Goal: Task Accomplishment & Management: Manage account settings

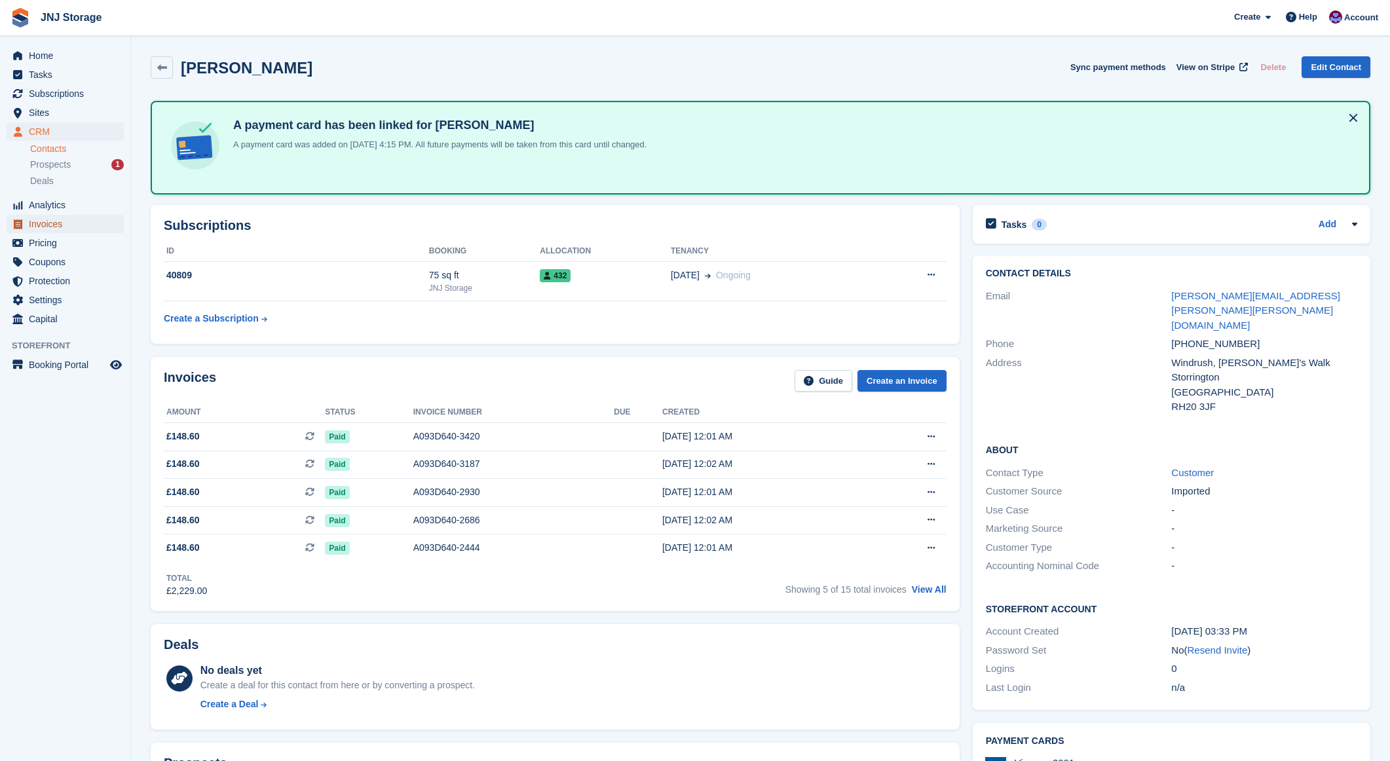
click at [52, 227] on span "Invoices" at bounding box center [68, 224] width 79 height 18
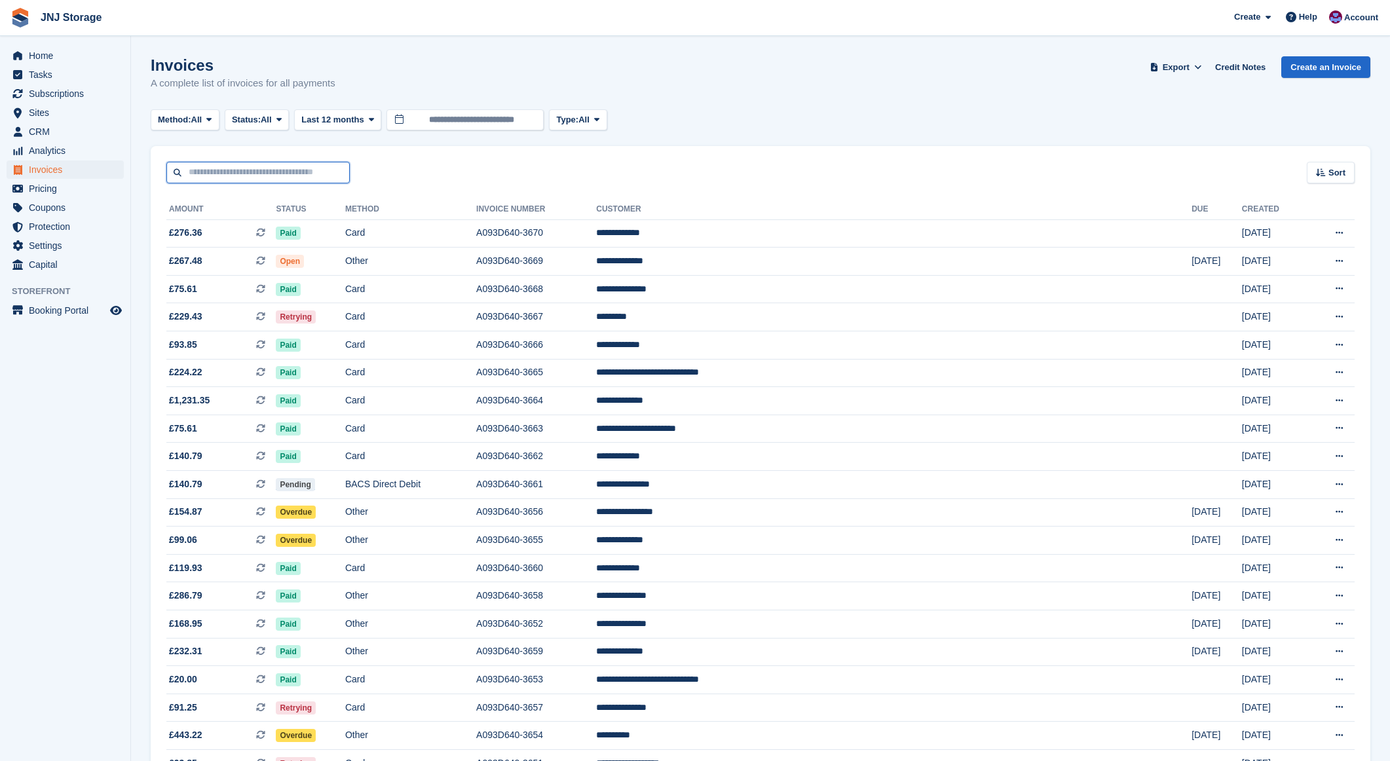
click at [236, 175] on input "text" at bounding box center [257, 173] width 183 height 22
type input "*****"
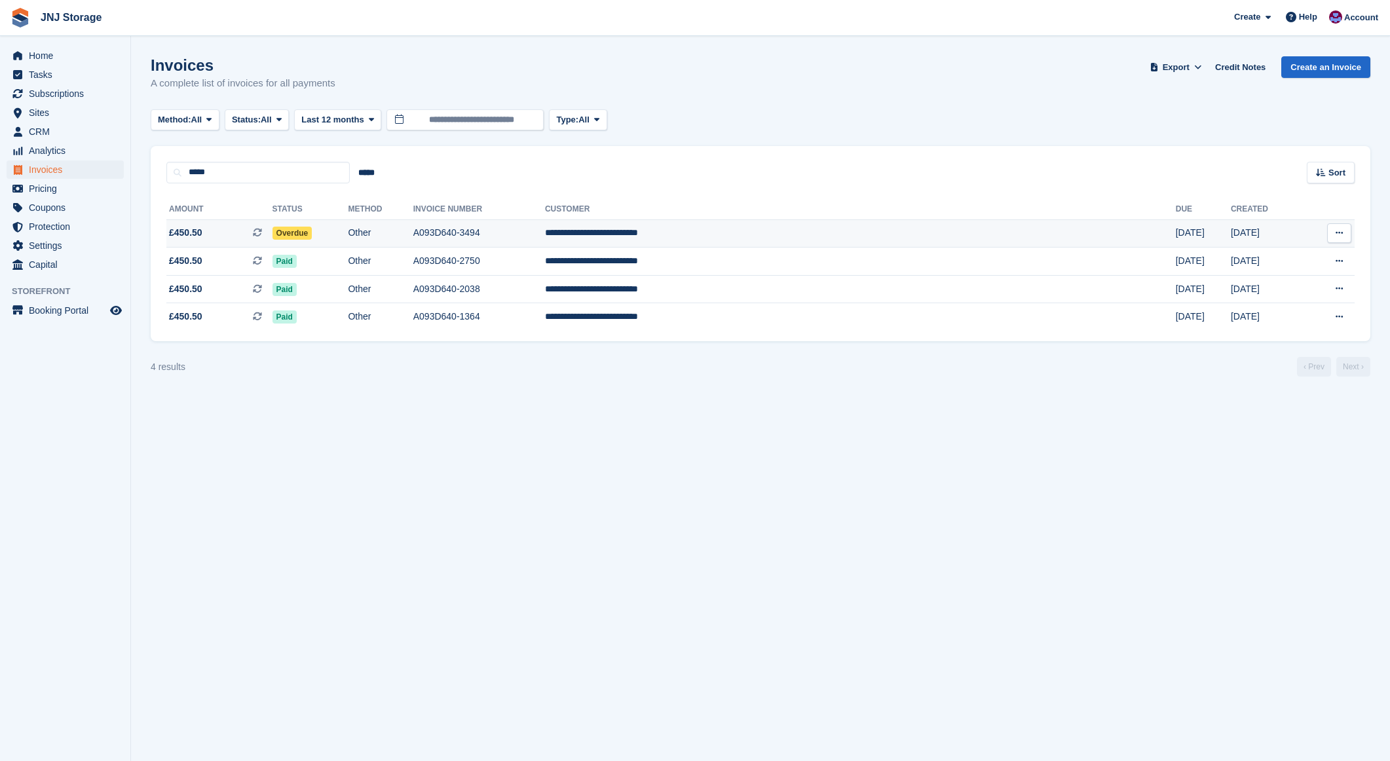
click at [225, 225] on td "£450.50 This is a recurring subscription invoice." at bounding box center [219, 233] width 106 height 28
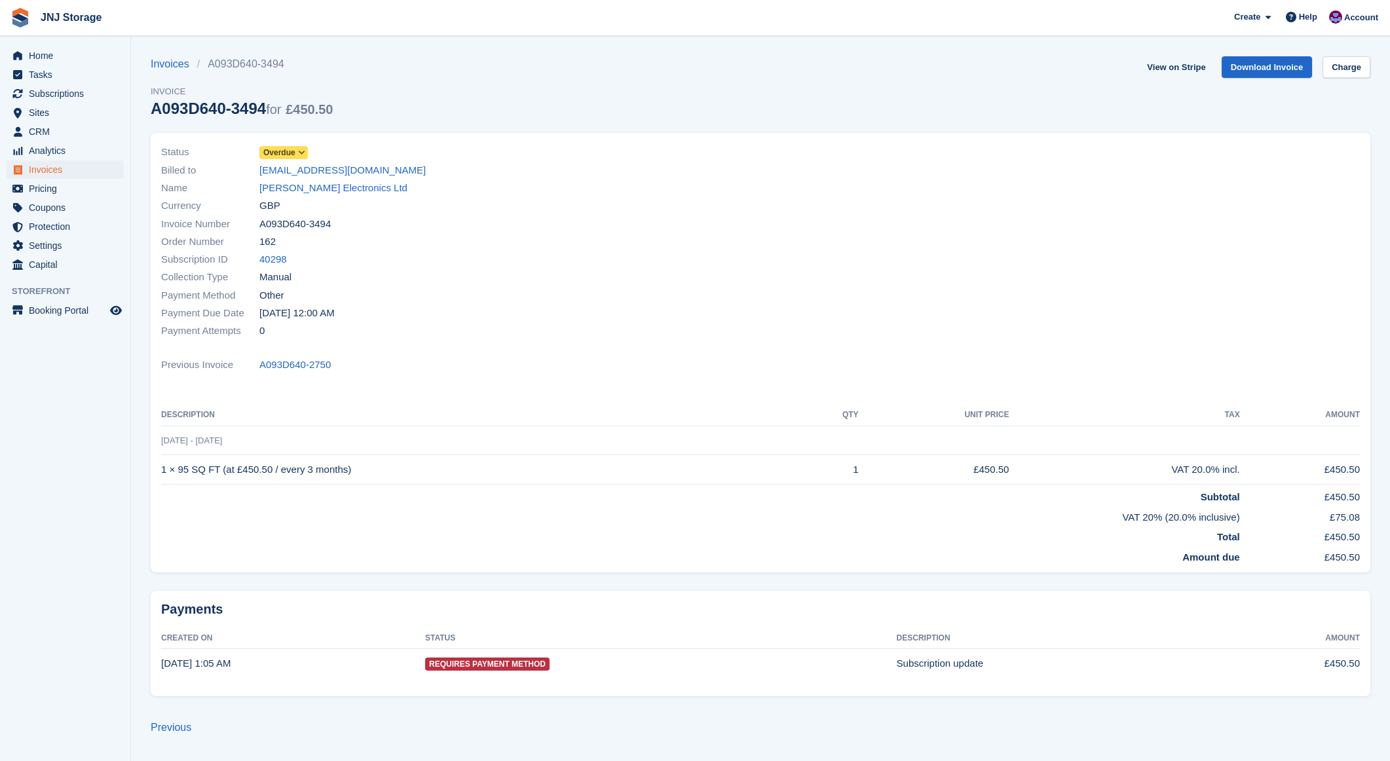
click at [292, 150] on span "Overdue" at bounding box center [279, 153] width 32 height 12
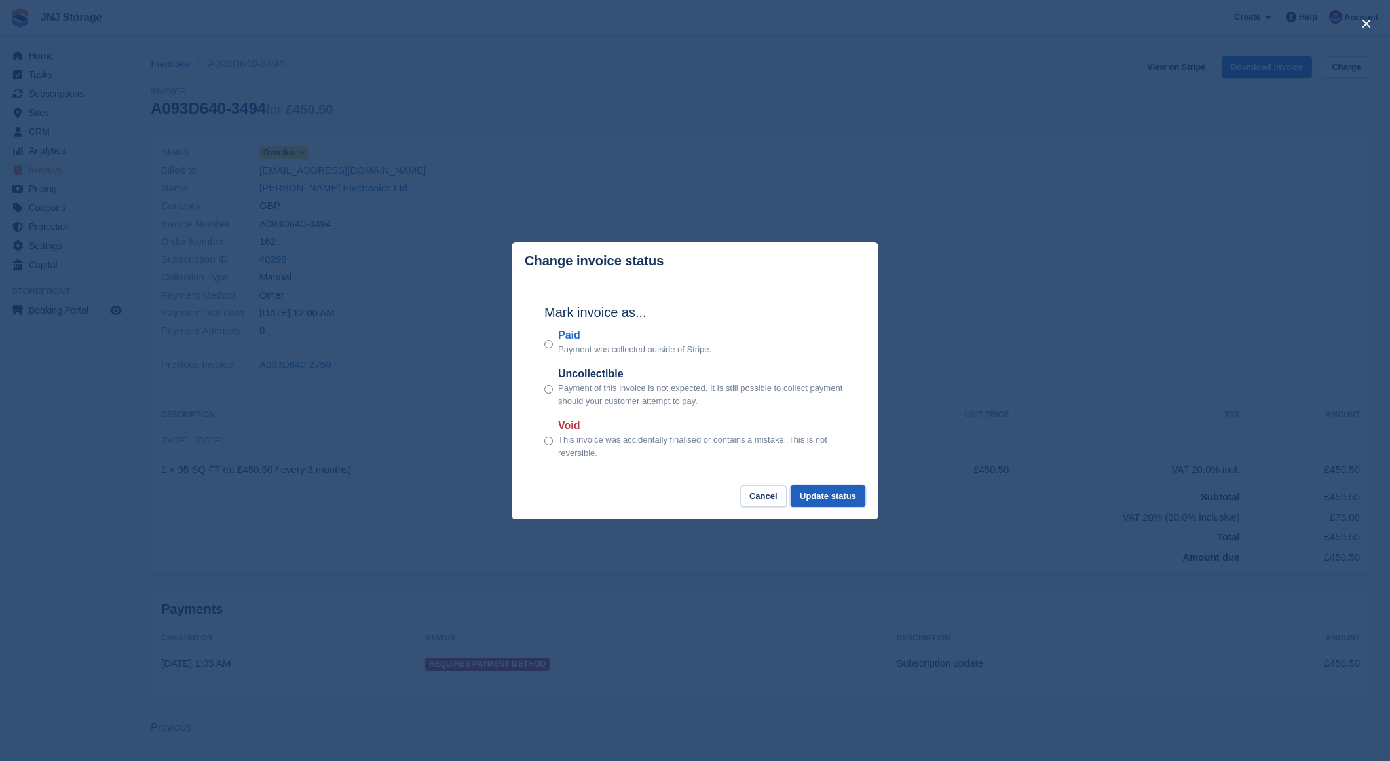
click at [798, 493] on button "Update status" at bounding box center [828, 497] width 75 height 22
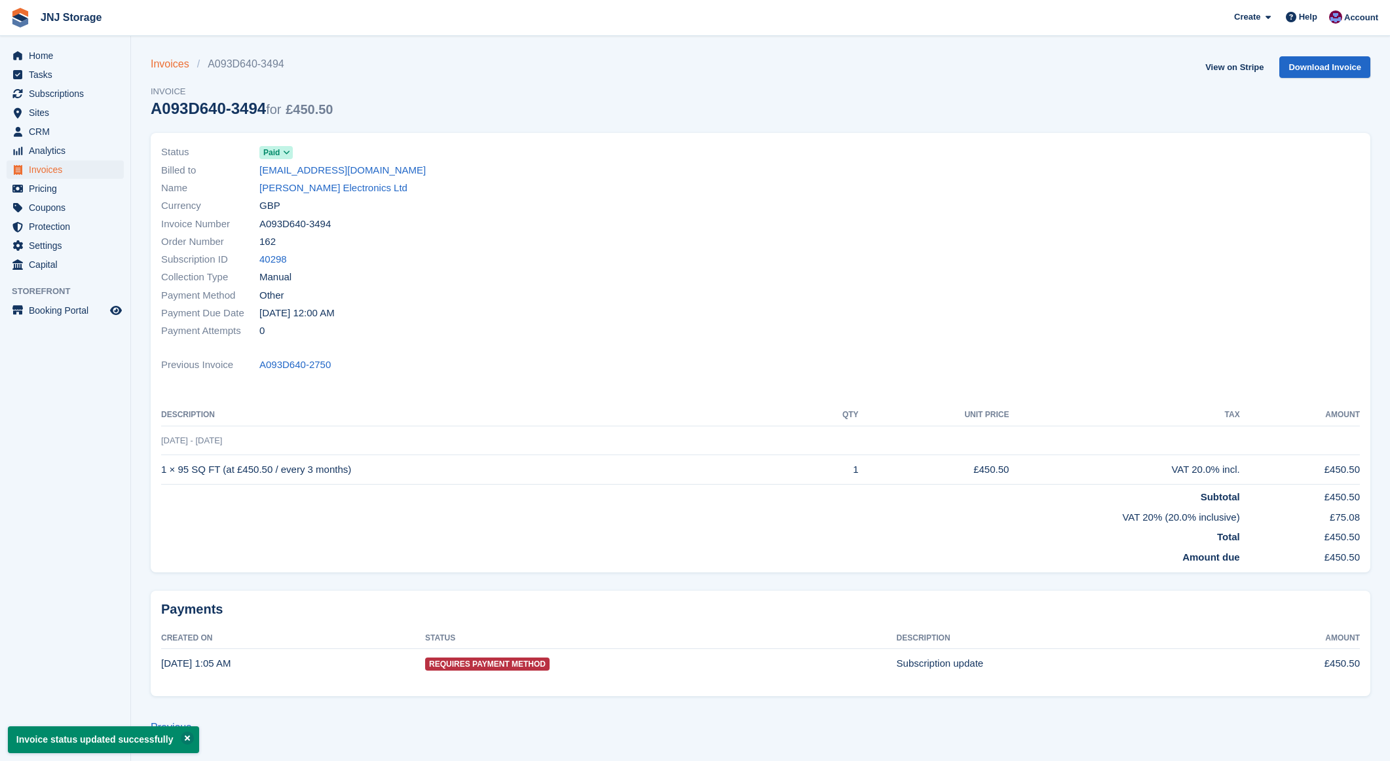
click at [182, 71] on link "Invoices" at bounding box center [174, 64] width 47 height 16
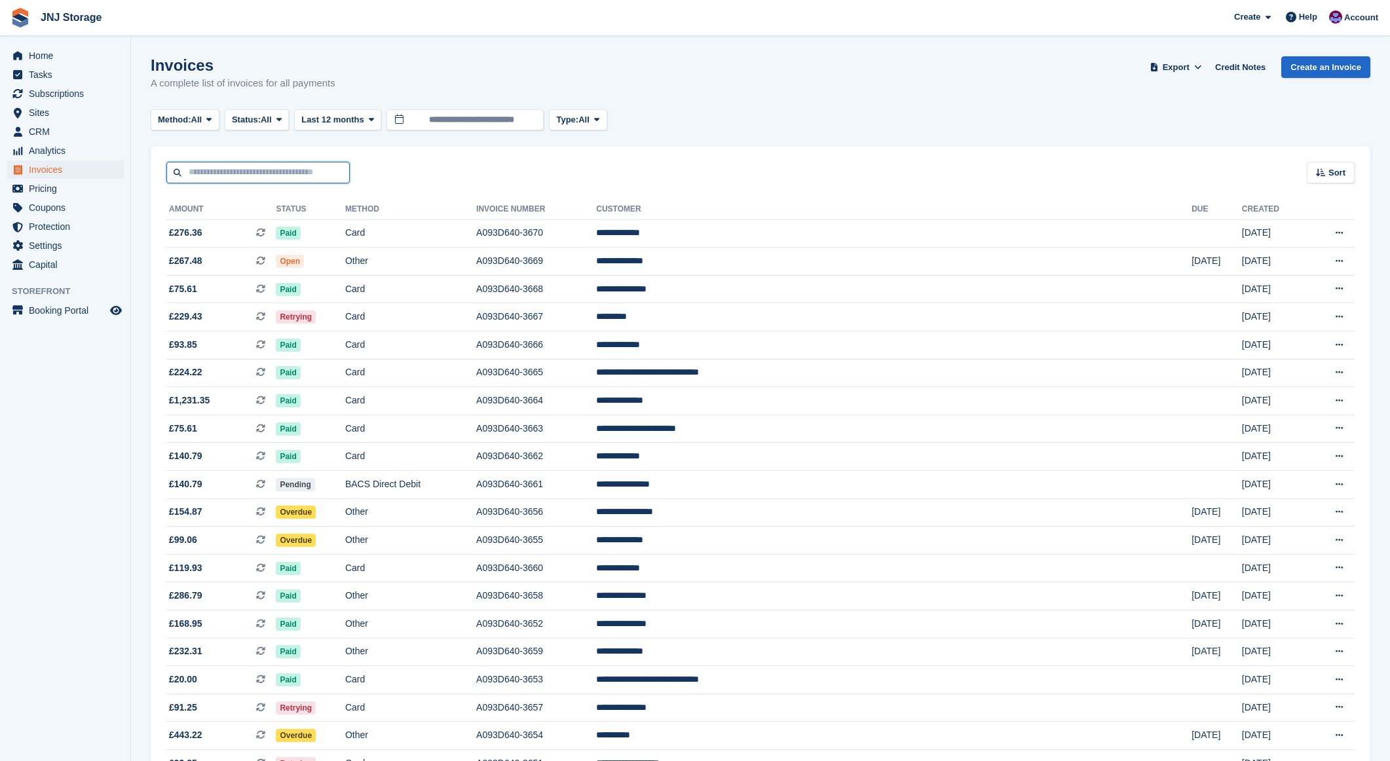
click at [241, 172] on input "text" at bounding box center [257, 173] width 183 height 22
type input "******"
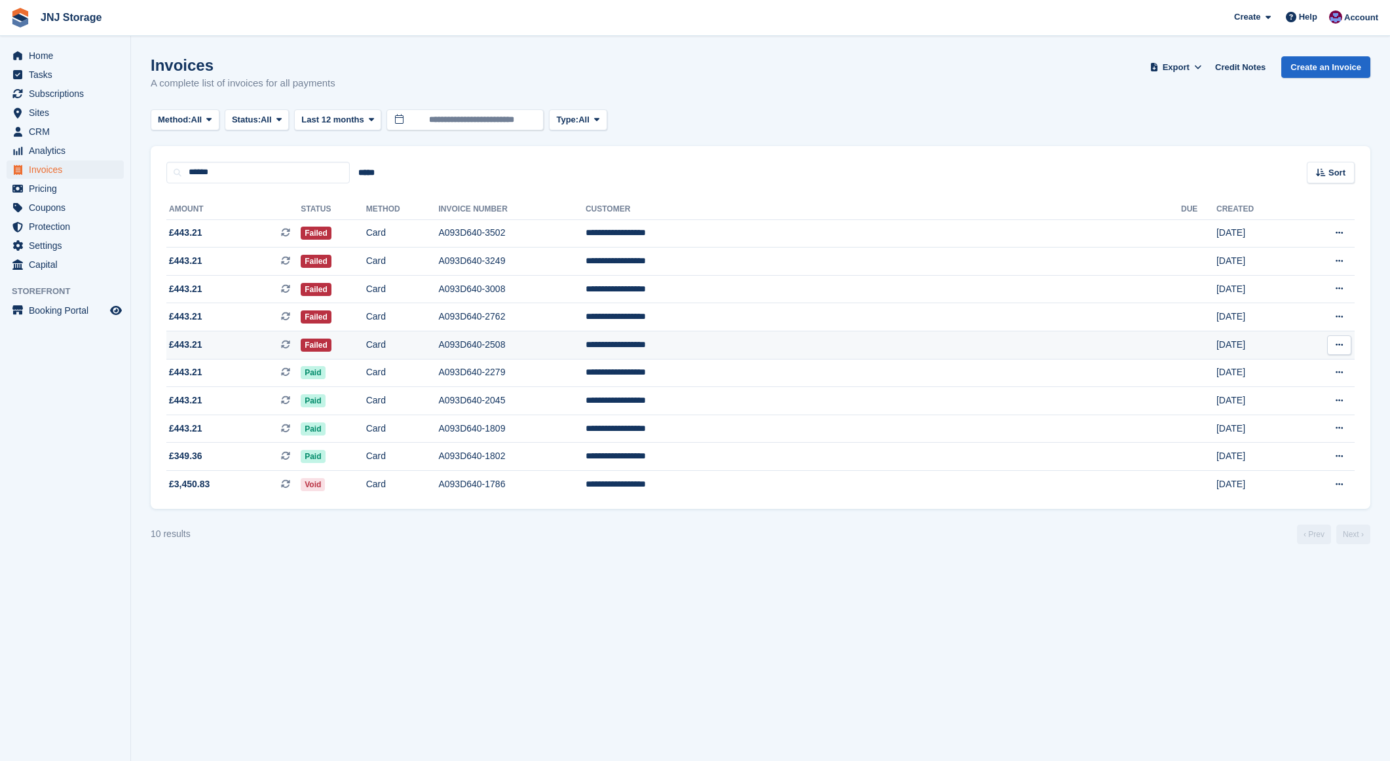
click at [269, 352] on td "£443.21 This is a recurring subscription invoice." at bounding box center [233, 346] width 134 height 28
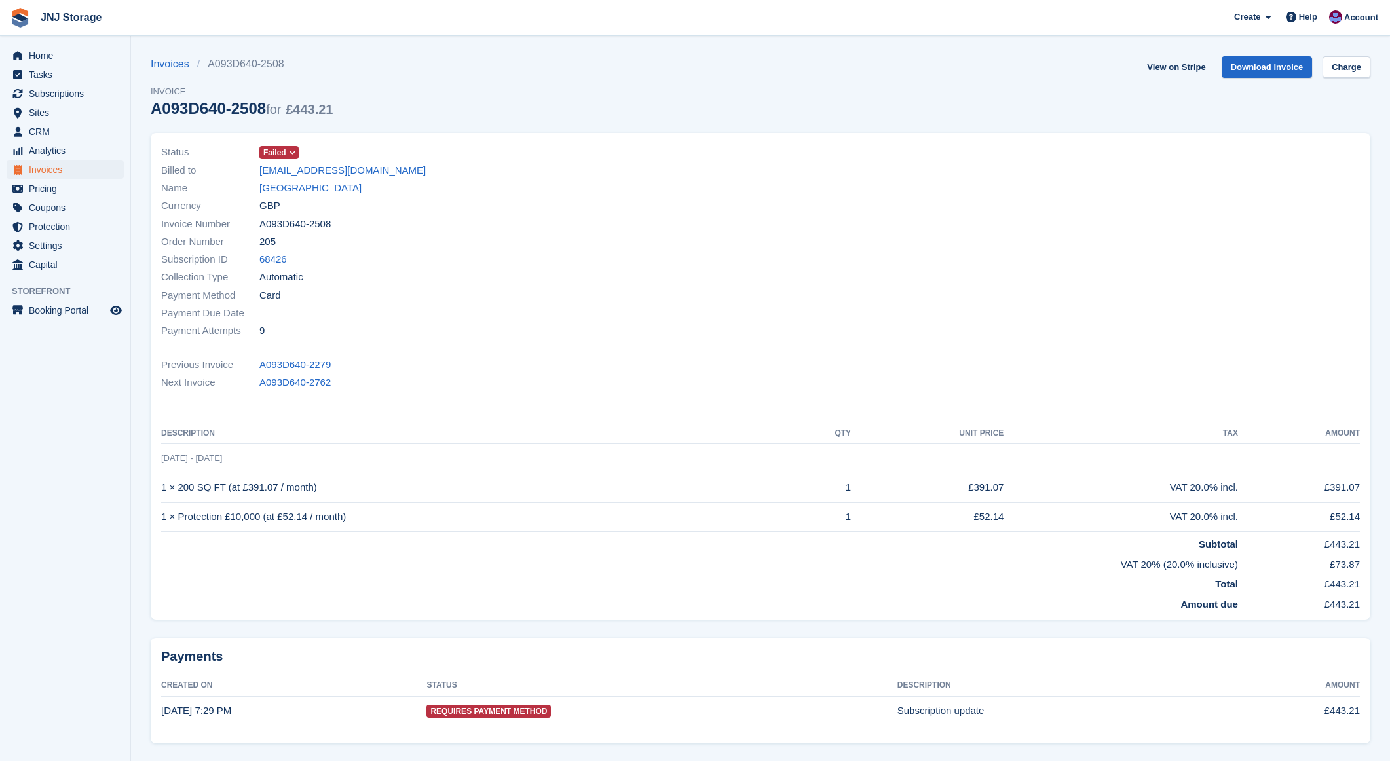
click at [295, 151] on icon at bounding box center [292, 153] width 7 height 8
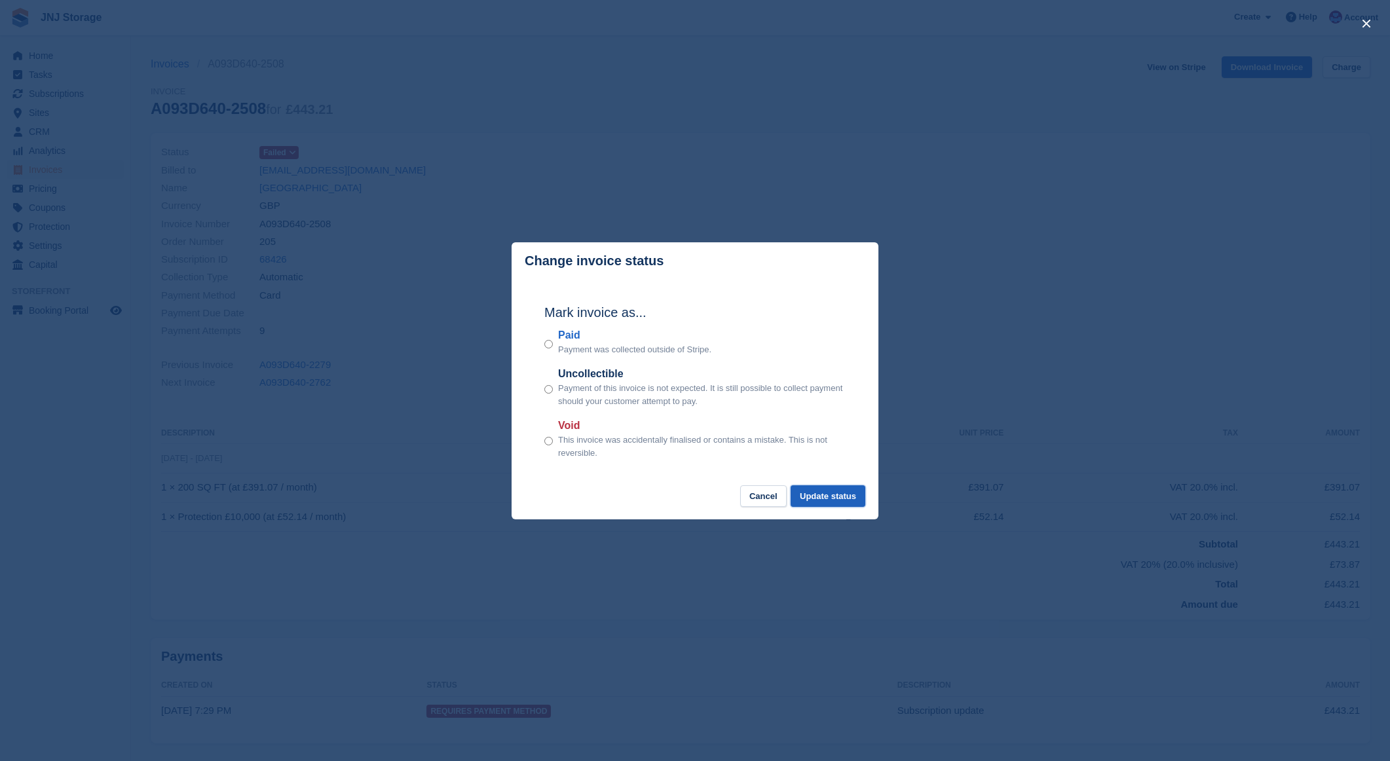
click at [822, 499] on button "Update status" at bounding box center [828, 497] width 75 height 22
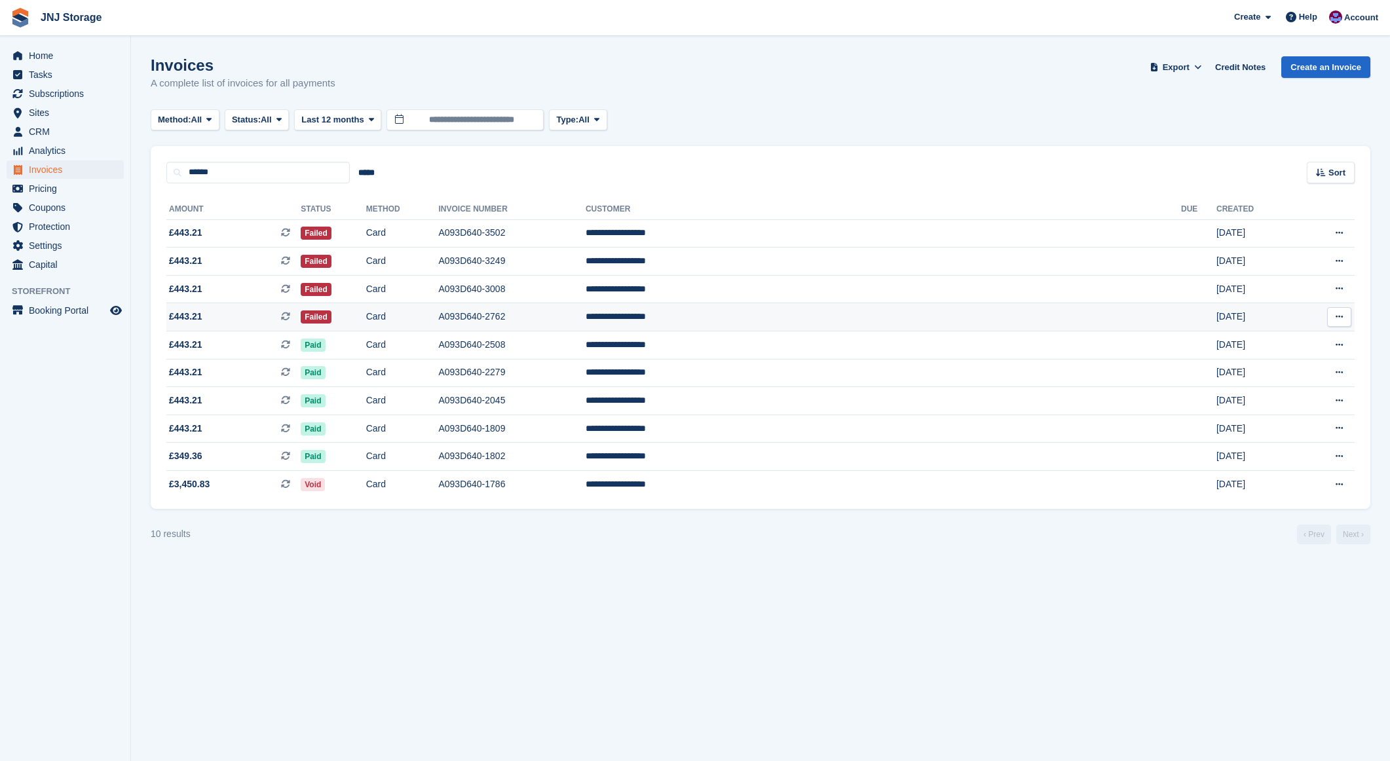
click at [299, 323] on span "£443.21 This is a recurring subscription invoice." at bounding box center [233, 317] width 134 height 14
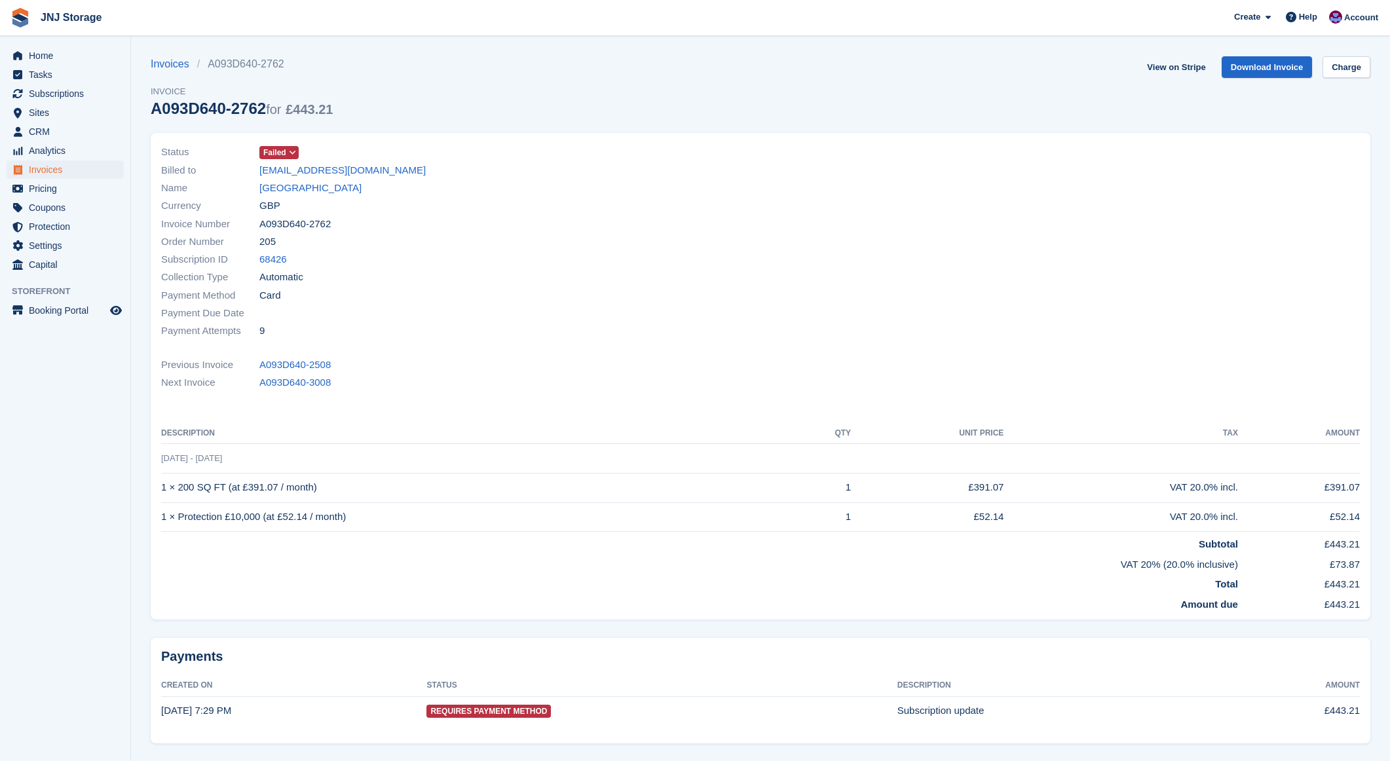
click at [271, 152] on span "Failed" at bounding box center [274, 153] width 23 height 12
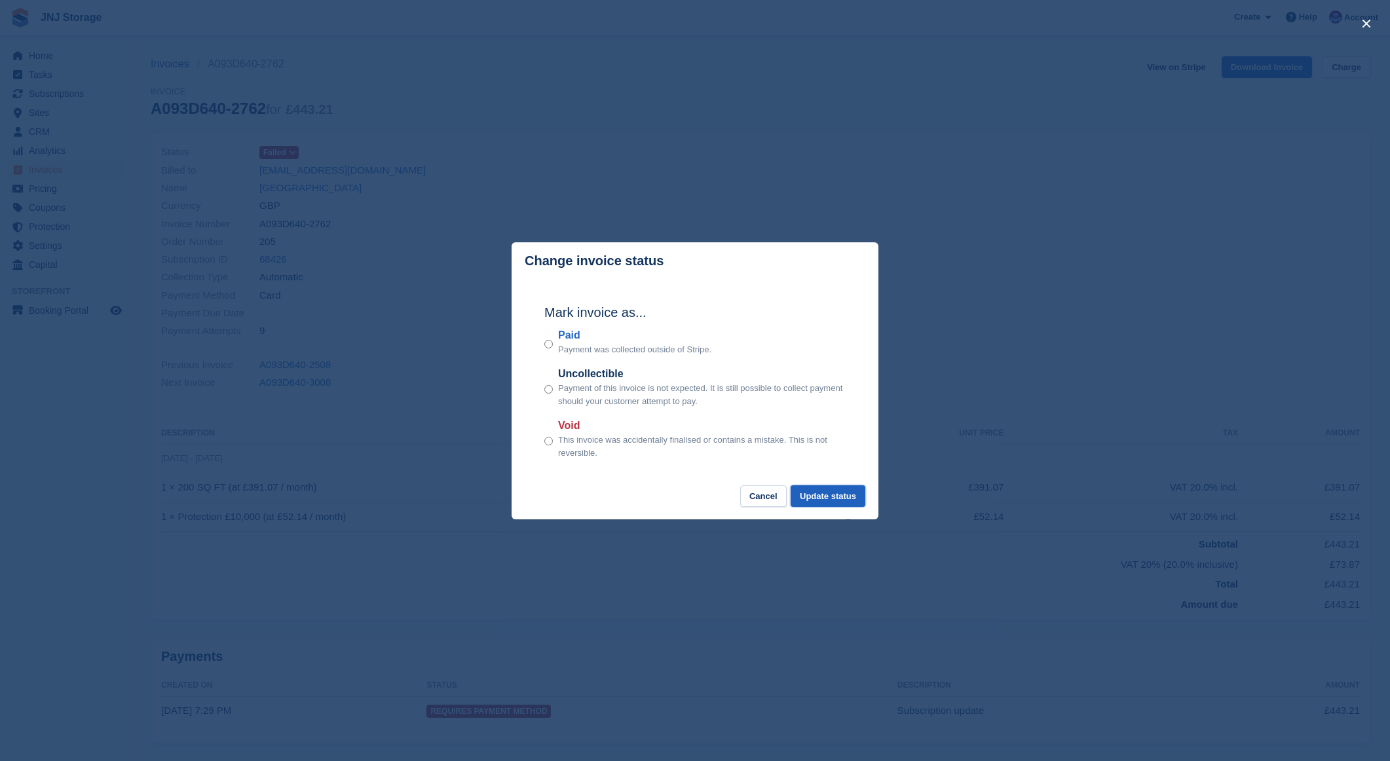
click at [833, 499] on button "Update status" at bounding box center [828, 497] width 75 height 22
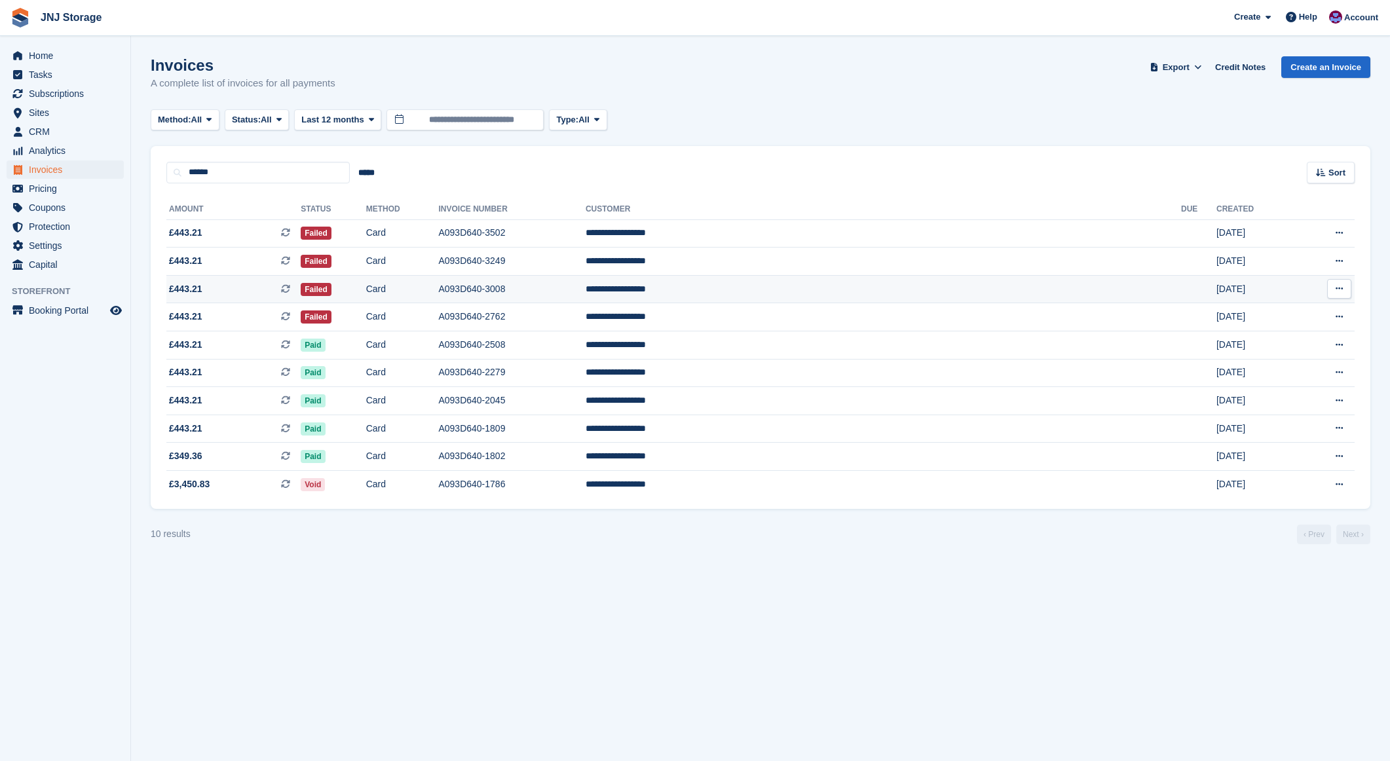
click at [277, 299] on td "£443.21 This is a recurring subscription invoice." at bounding box center [233, 289] width 134 height 28
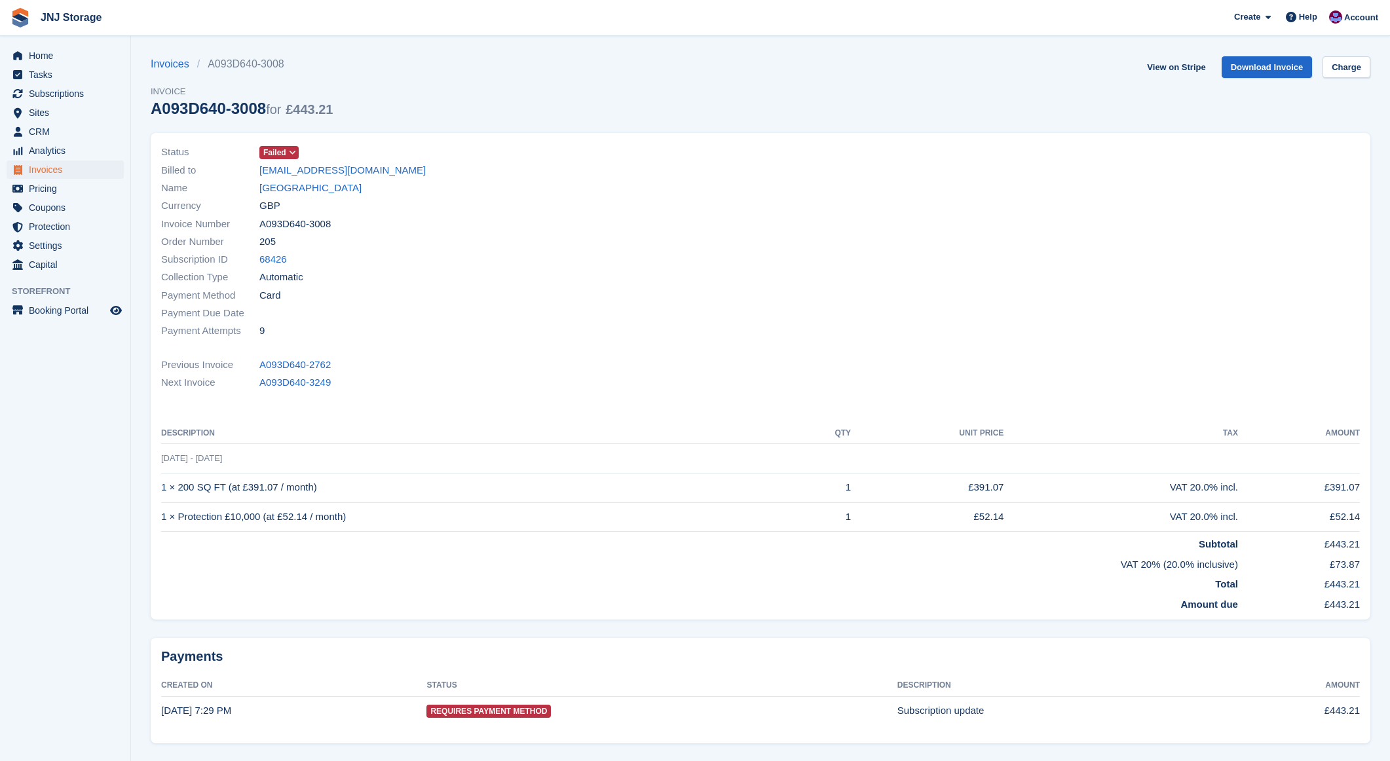
click at [275, 151] on span "Failed" at bounding box center [274, 153] width 23 height 12
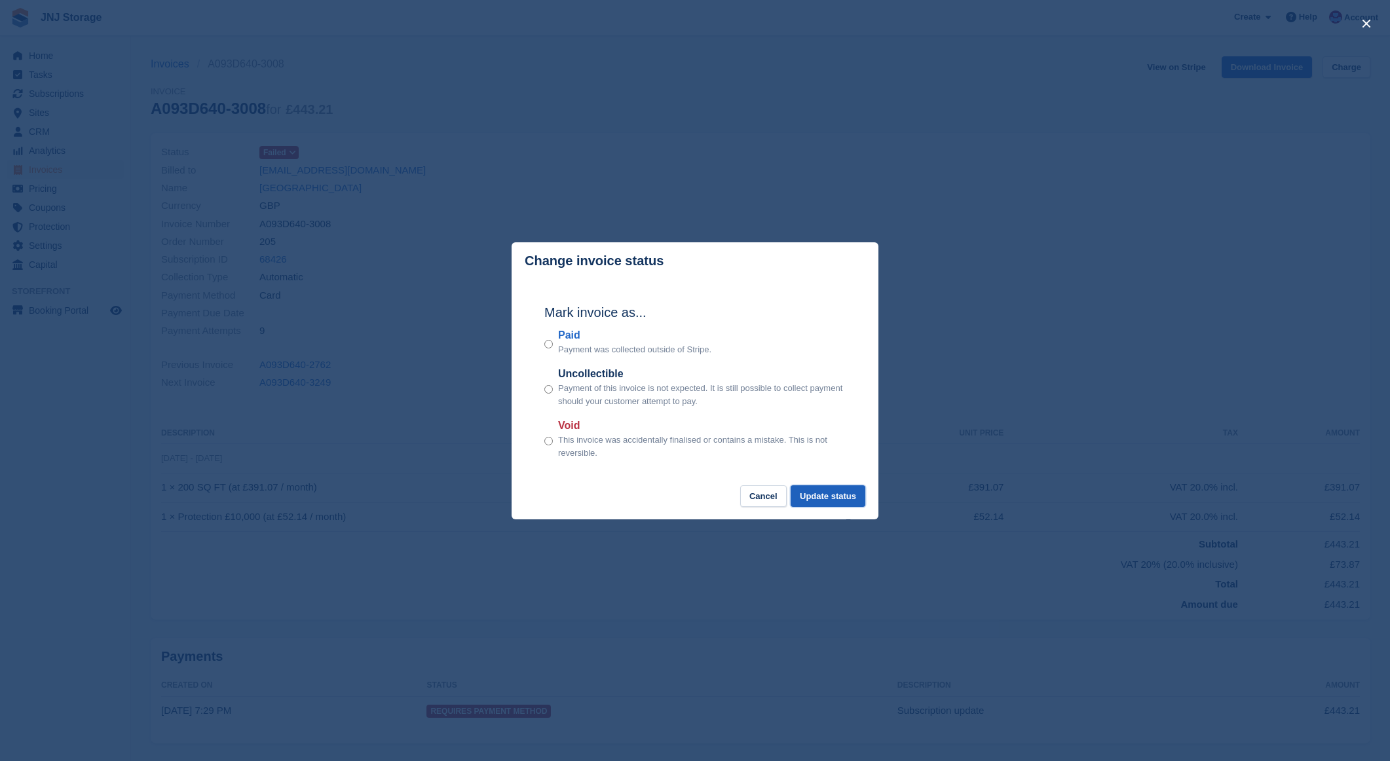
click at [841, 501] on button "Update status" at bounding box center [828, 497] width 75 height 22
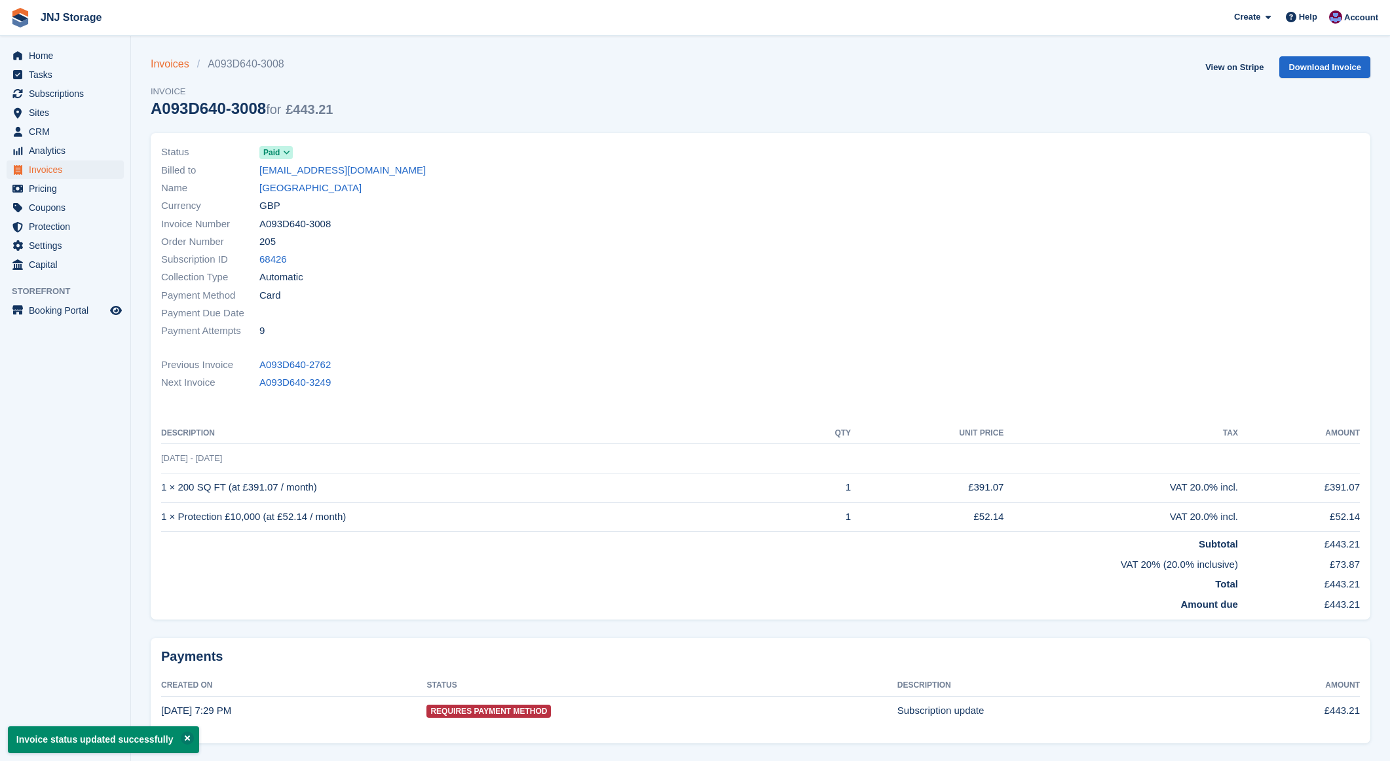
click at [171, 60] on link "Invoices" at bounding box center [174, 64] width 47 height 16
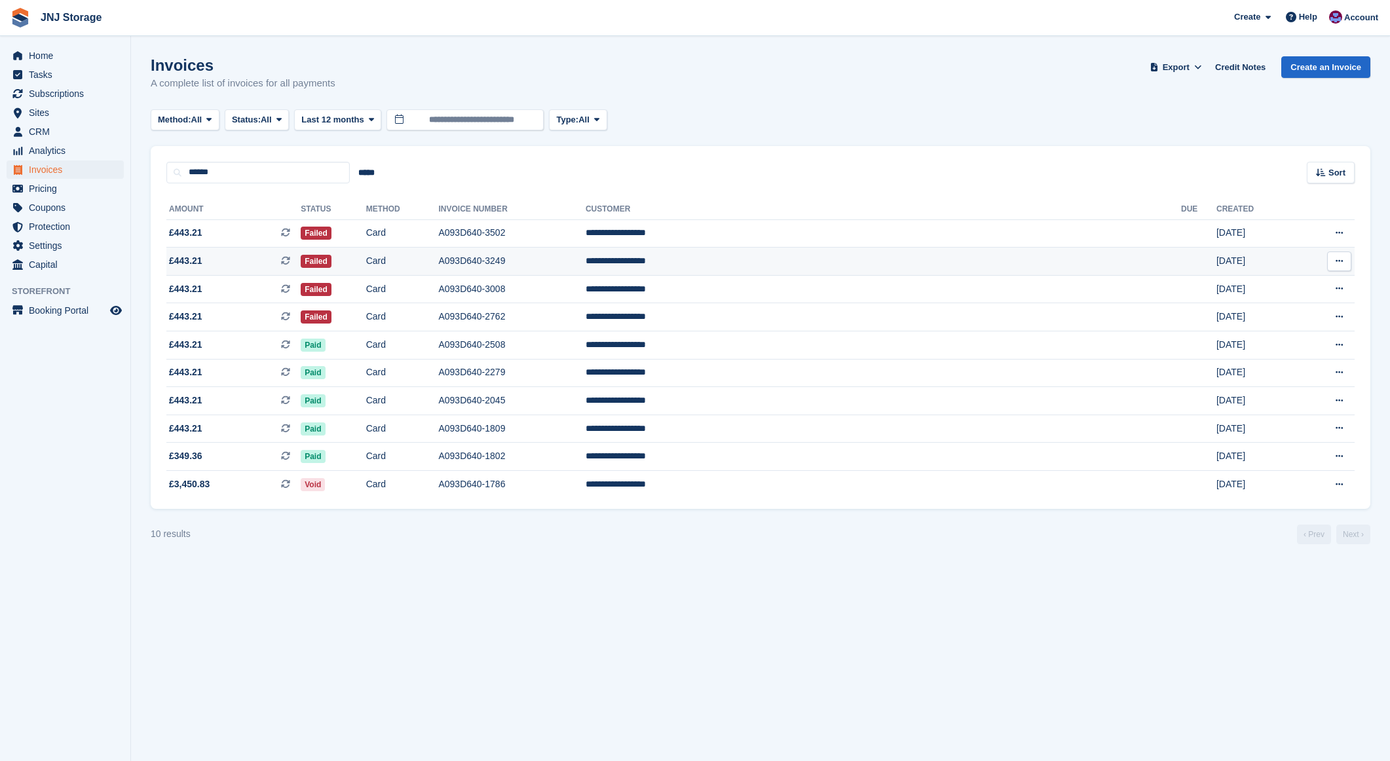
click at [301, 259] on span "£443.21 This is a recurring subscription invoice." at bounding box center [233, 261] width 134 height 14
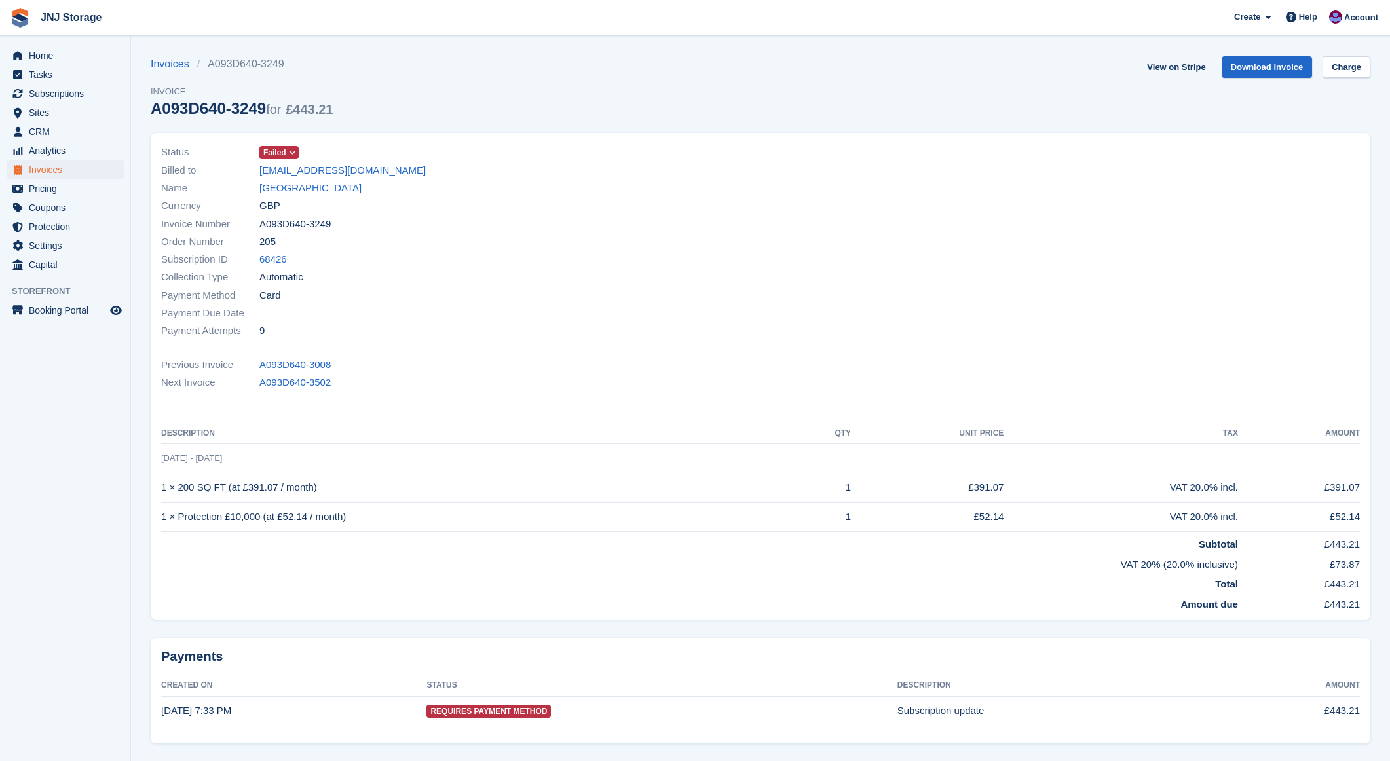
click at [289, 153] on span at bounding box center [293, 152] width 10 height 10
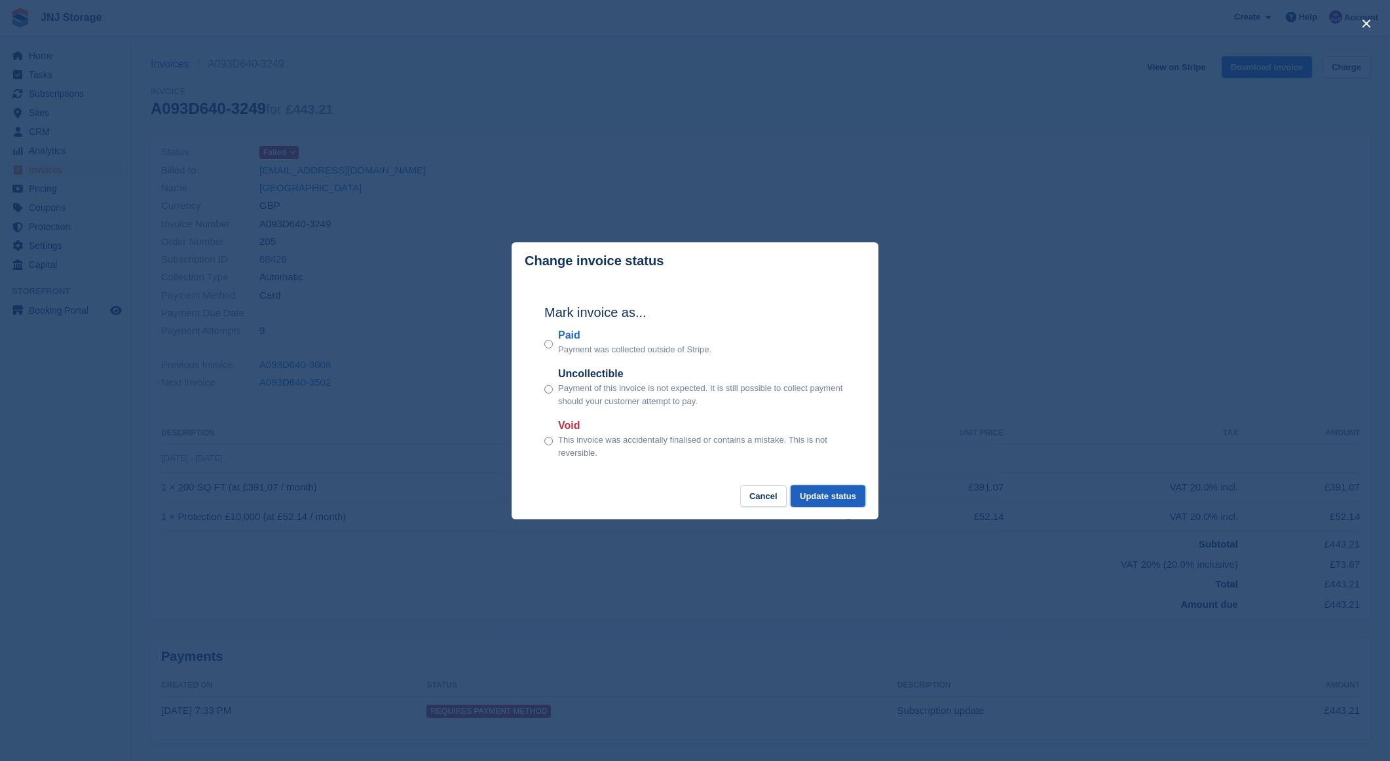
click at [811, 490] on button "Update status" at bounding box center [828, 497] width 75 height 22
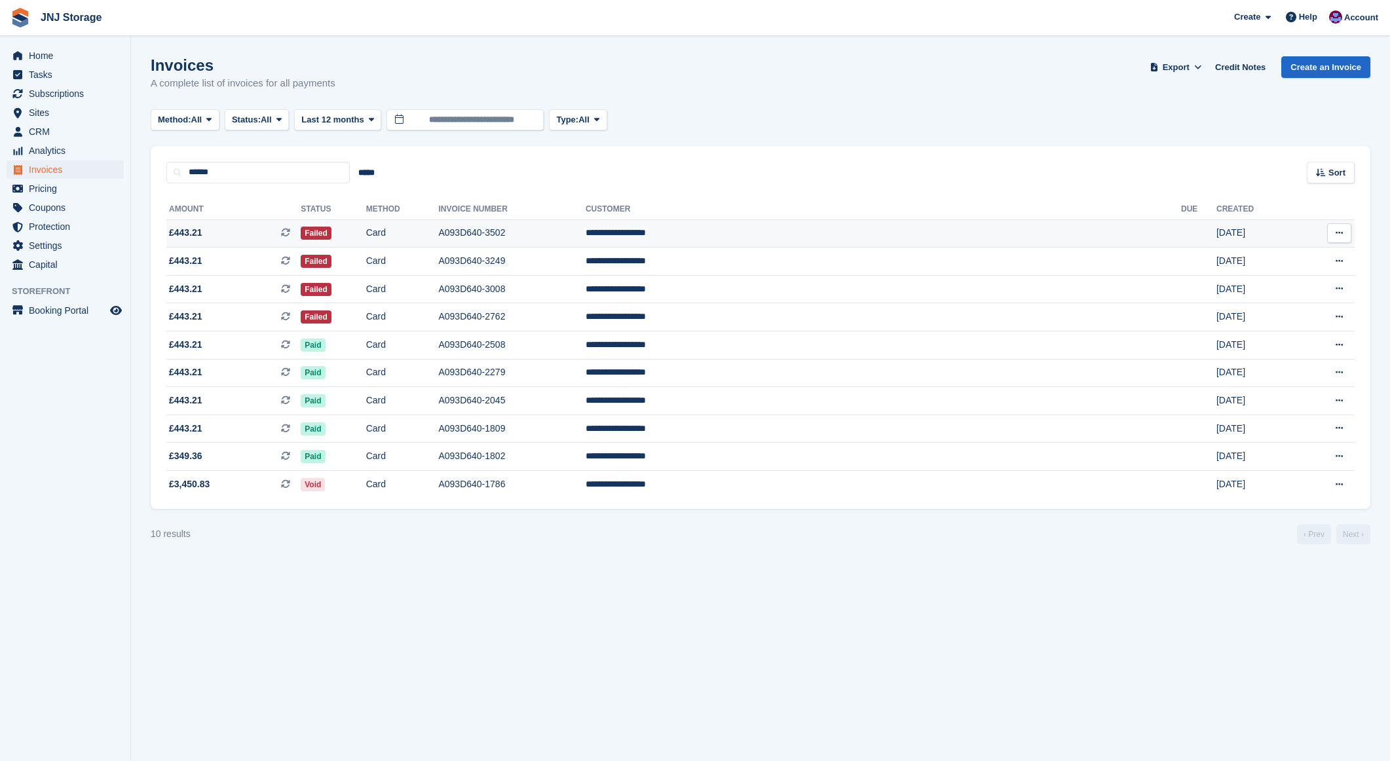
click at [284, 226] on span "£443.21 This is a recurring subscription invoice." at bounding box center [233, 233] width 134 height 14
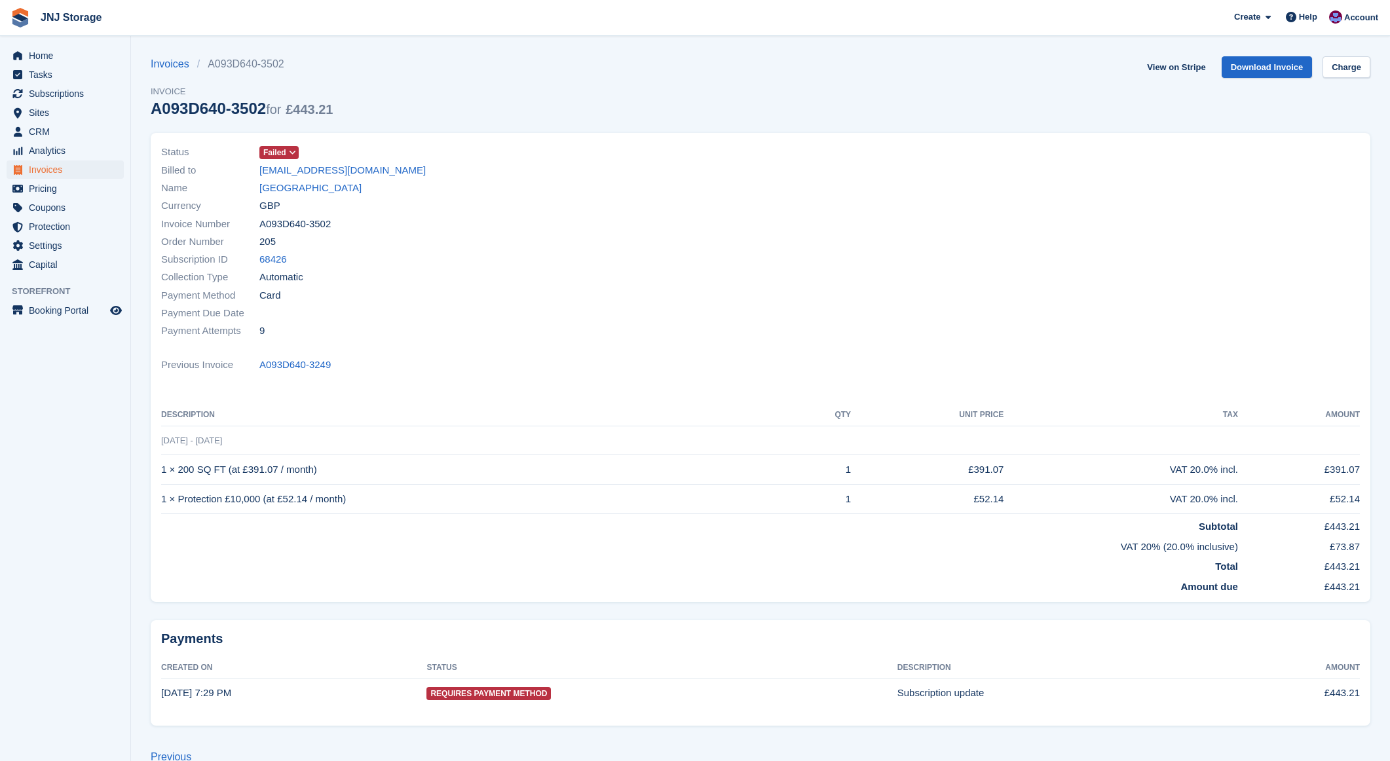
click at [292, 148] on span at bounding box center [293, 152] width 10 height 10
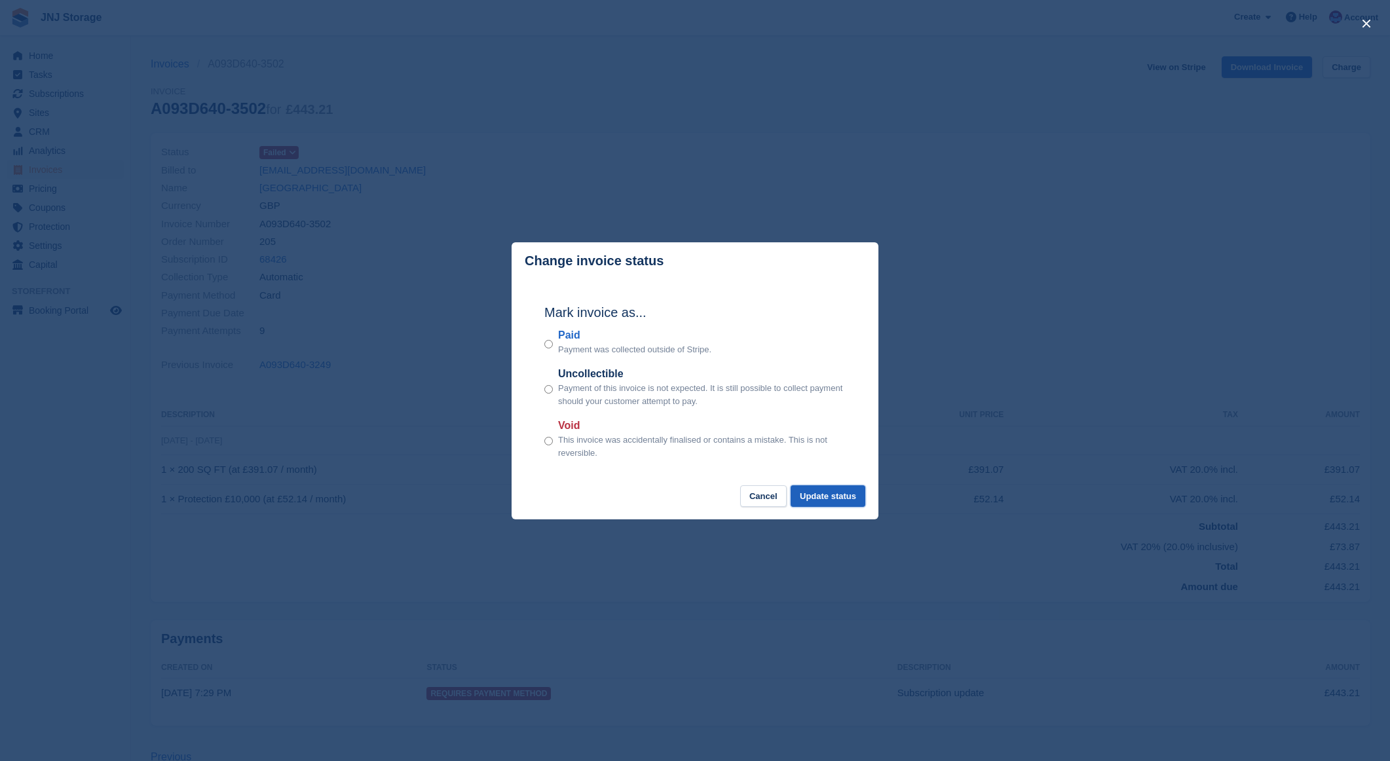
click at [823, 501] on button "Update status" at bounding box center [828, 497] width 75 height 22
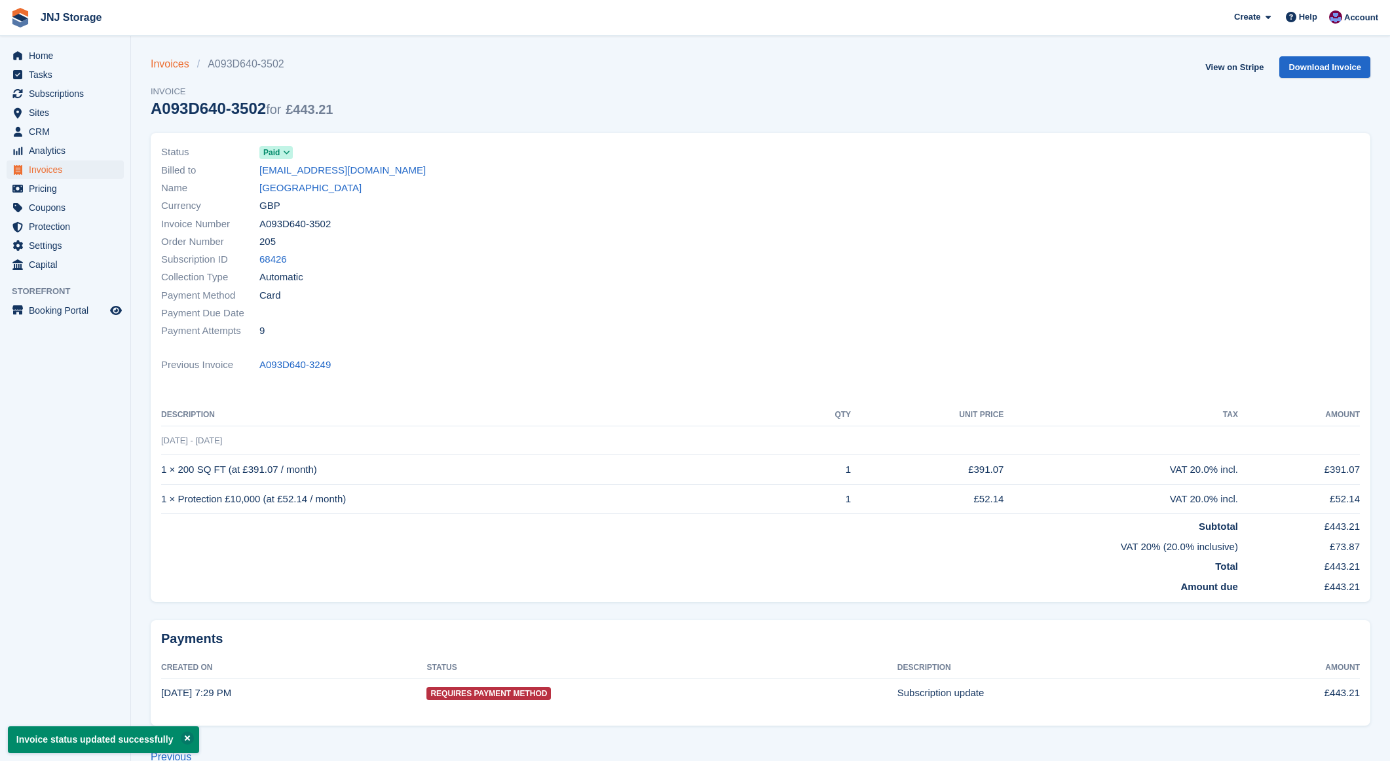
click at [164, 62] on link "Invoices" at bounding box center [174, 64] width 47 height 16
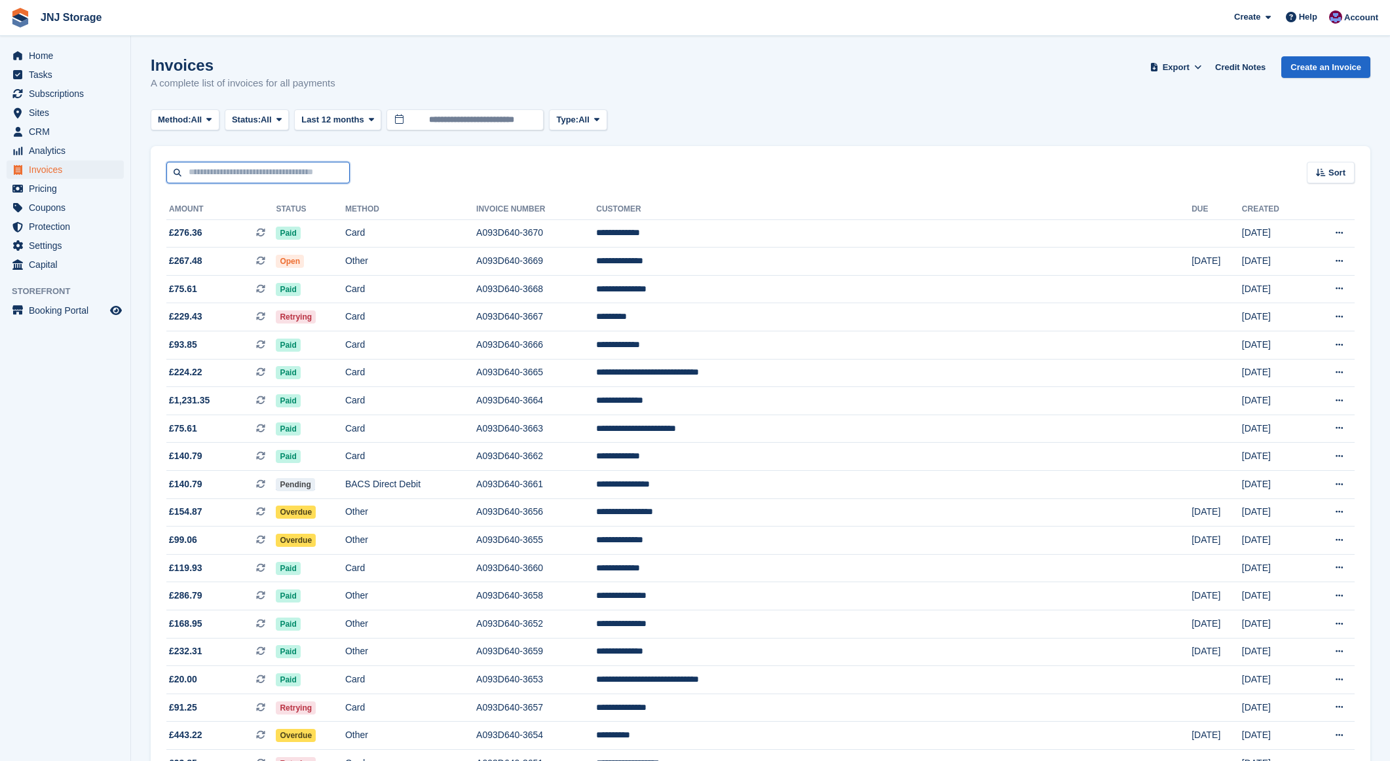
click at [278, 176] on input "text" at bounding box center [257, 173] width 183 height 22
type input "*******"
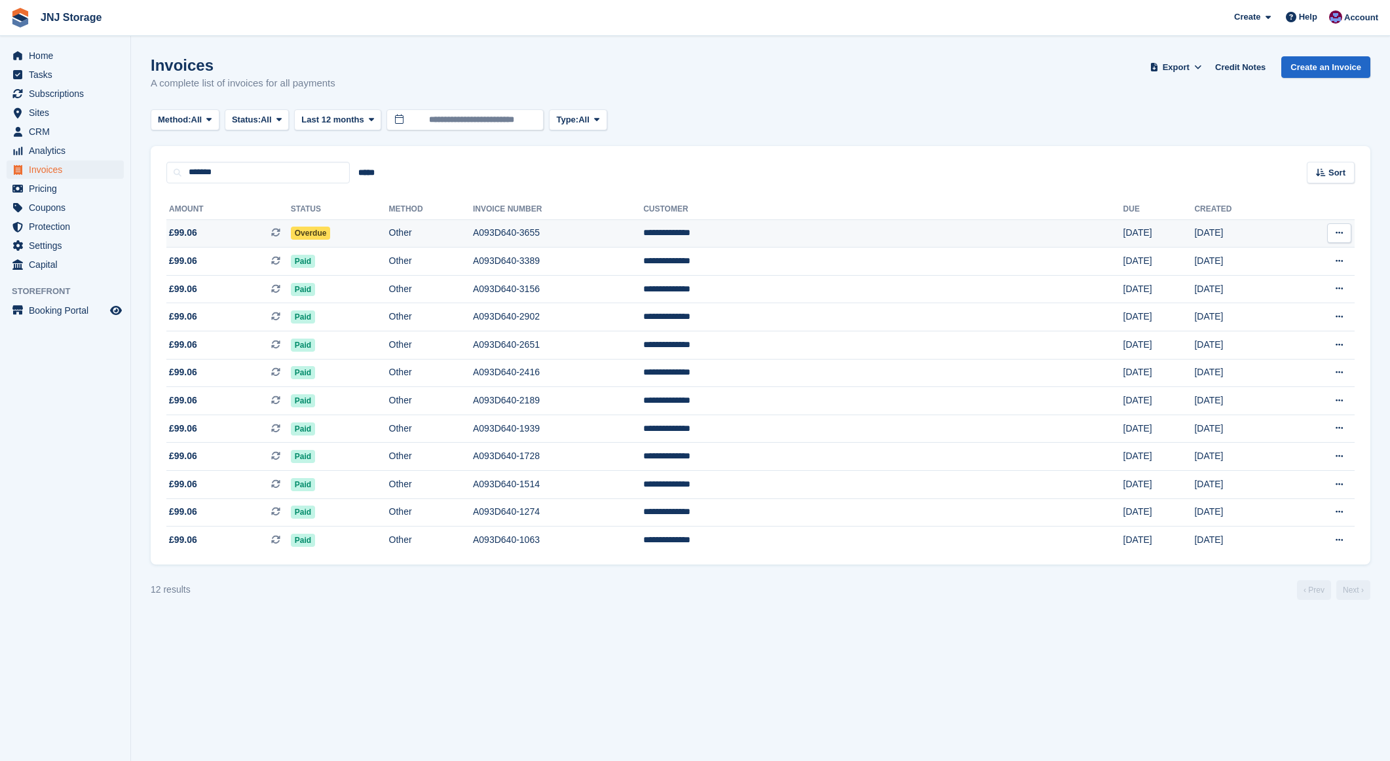
click at [266, 235] on span "£99.06 This is a recurring subscription invoice." at bounding box center [228, 233] width 124 height 14
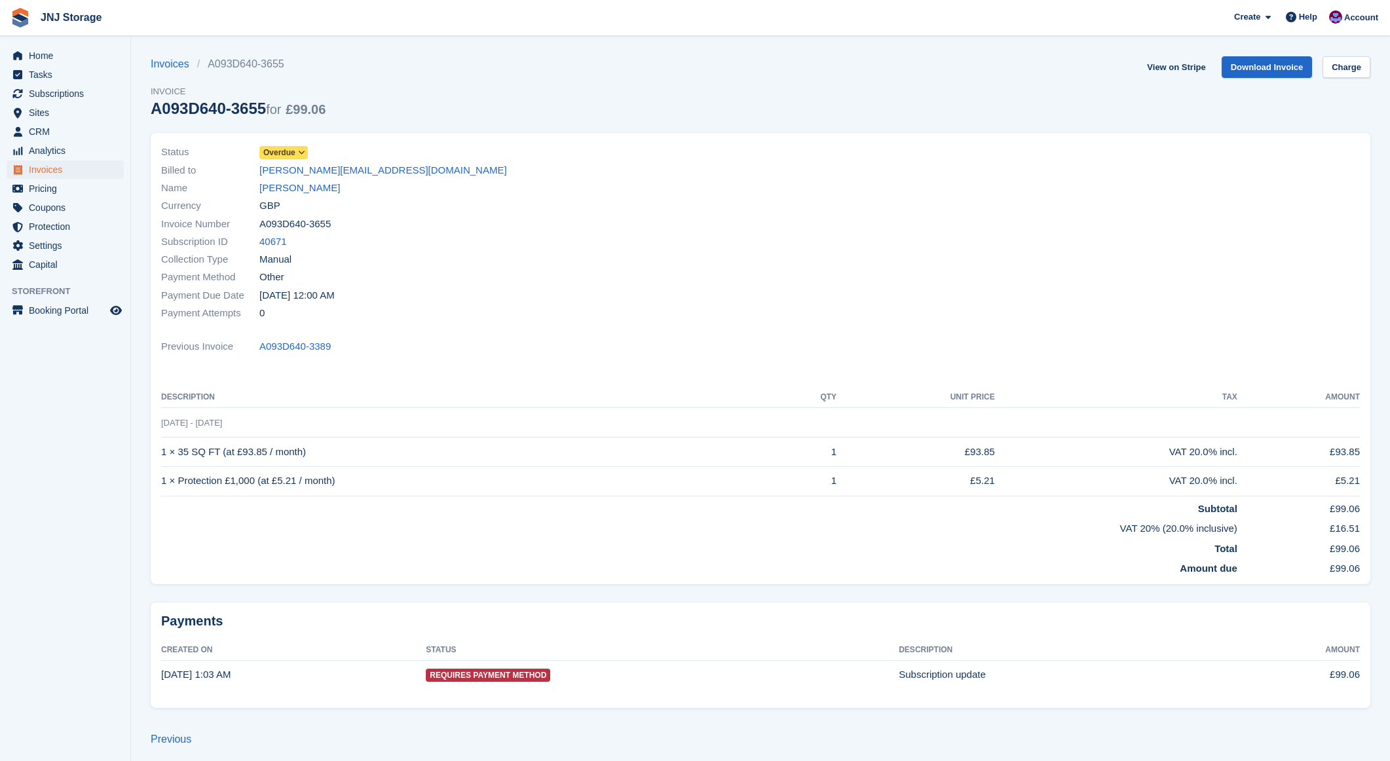
click at [280, 157] on span "Overdue" at bounding box center [279, 153] width 32 height 12
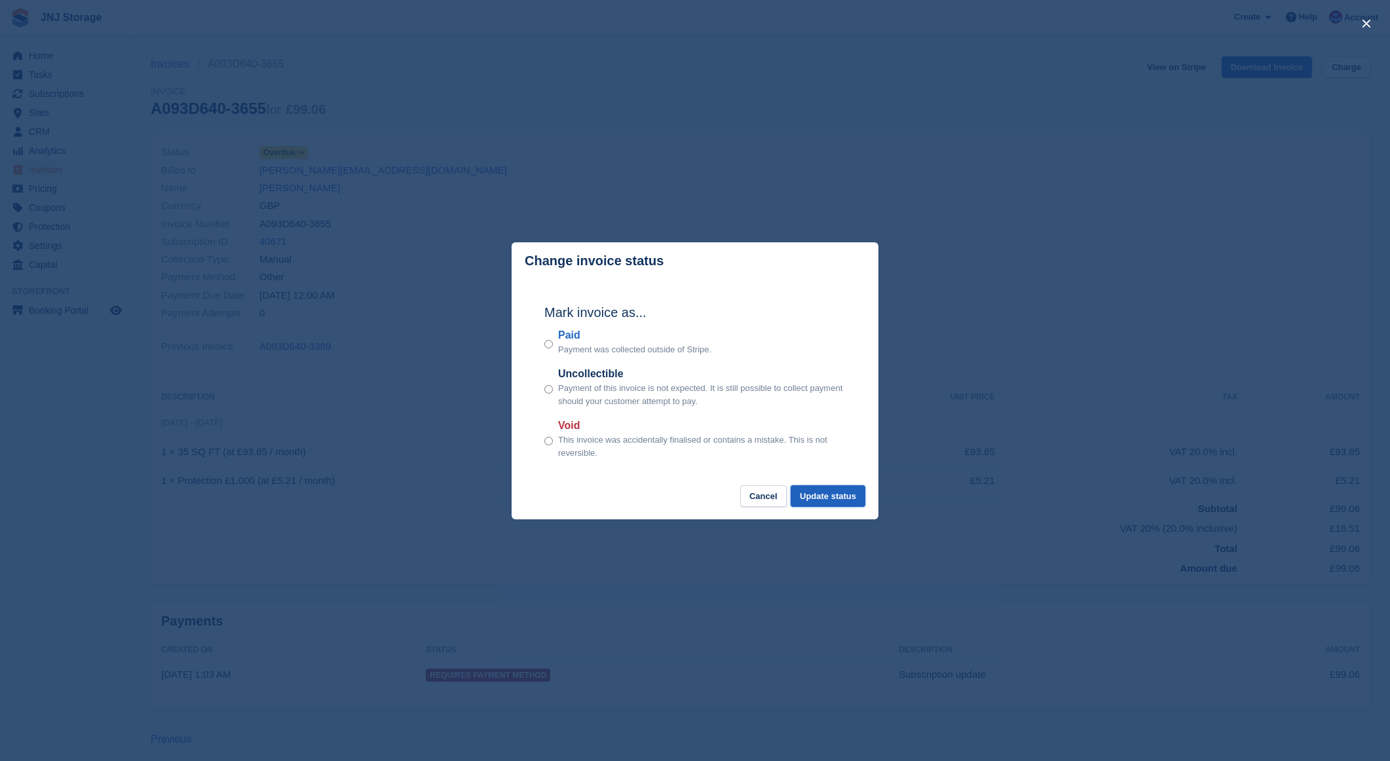
click at [851, 498] on button "Update status" at bounding box center [828, 497] width 75 height 22
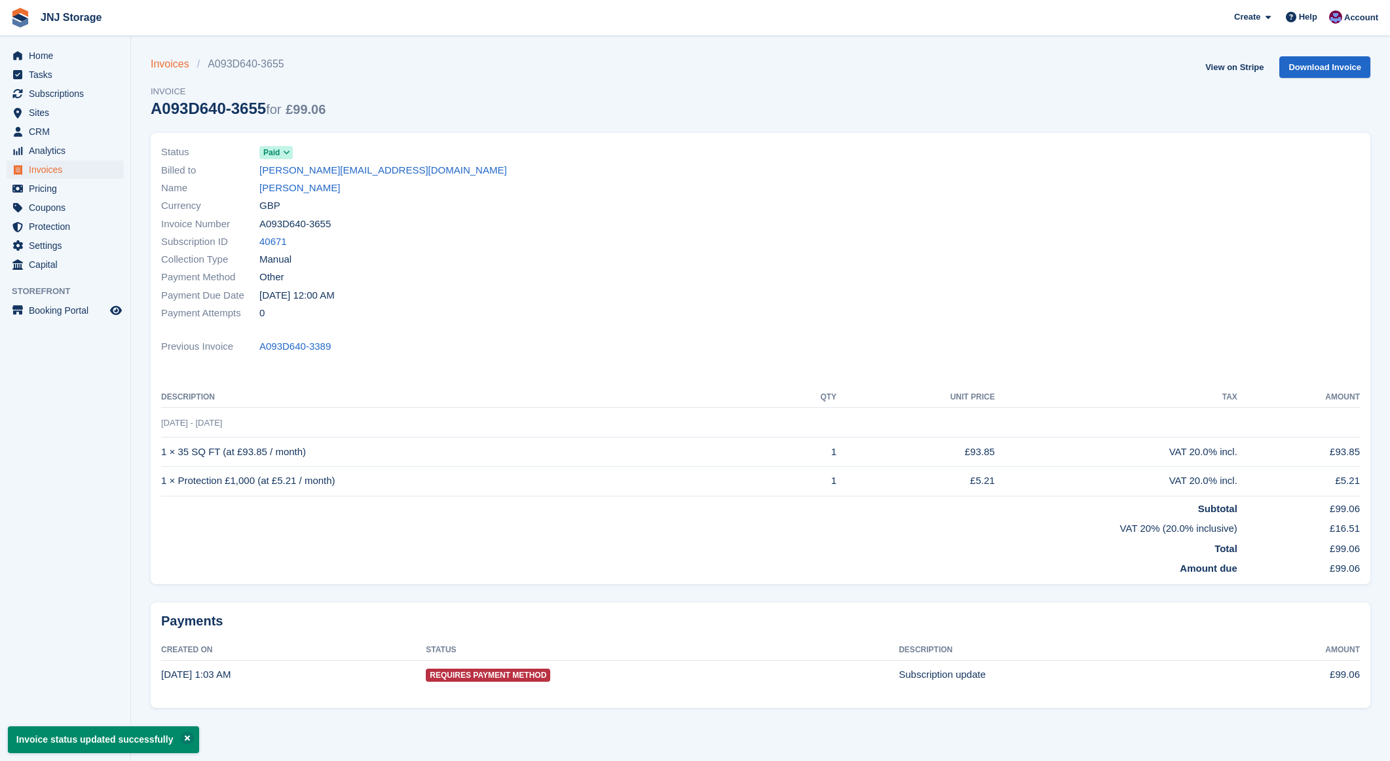
click at [156, 67] on link "Invoices" at bounding box center [174, 64] width 47 height 16
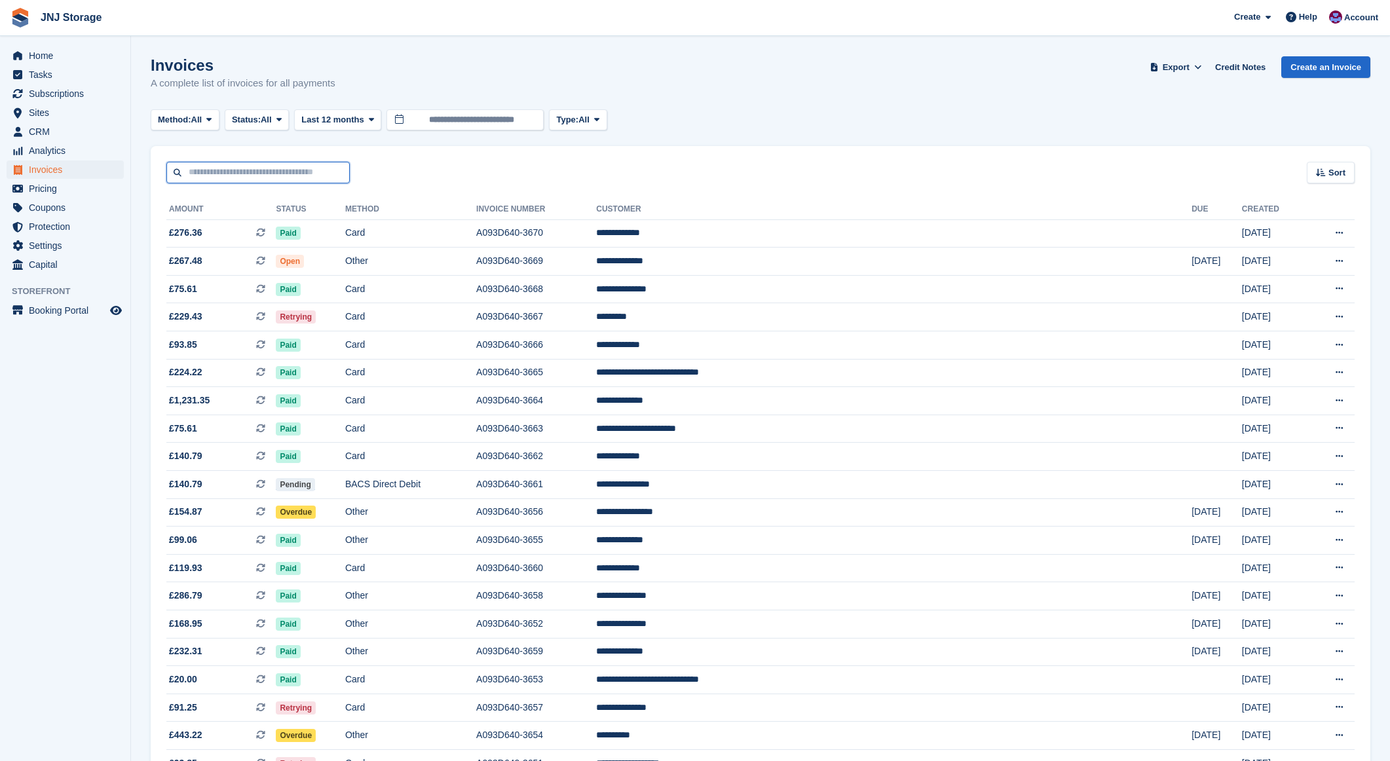
click at [271, 172] on input "text" at bounding box center [257, 173] width 183 height 22
type input "******"
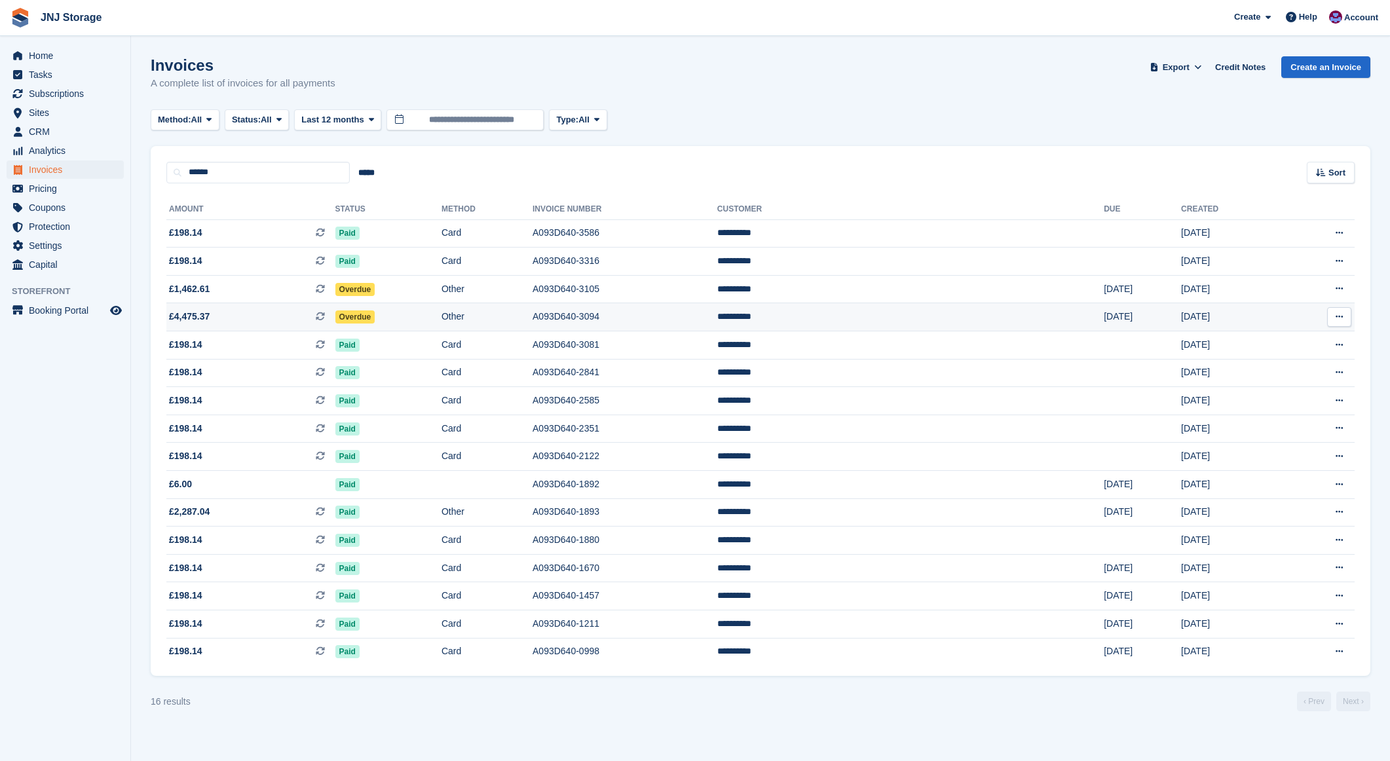
click at [286, 314] on span "£4,475.37 This is a recurring subscription invoice." at bounding box center [250, 317] width 169 height 14
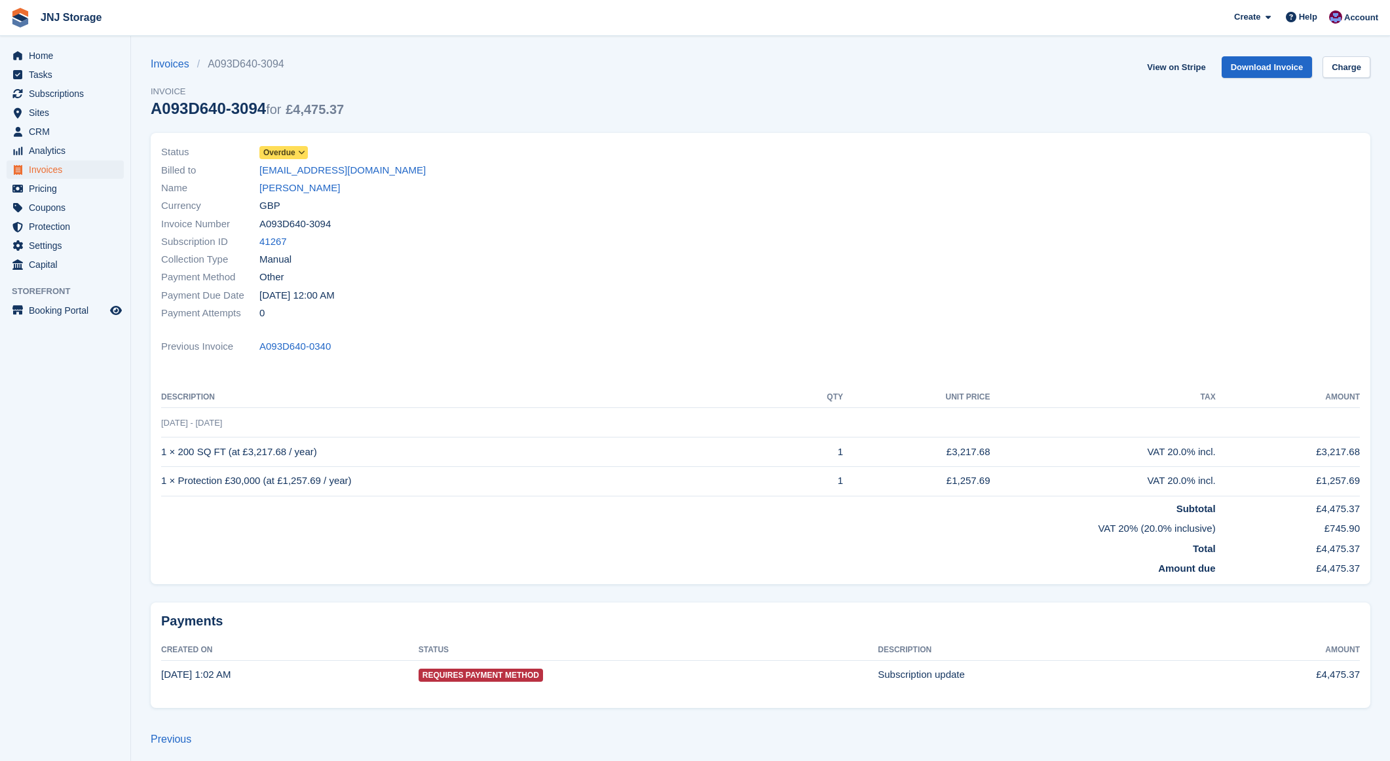
click at [286, 153] on span "Overdue" at bounding box center [279, 153] width 32 height 12
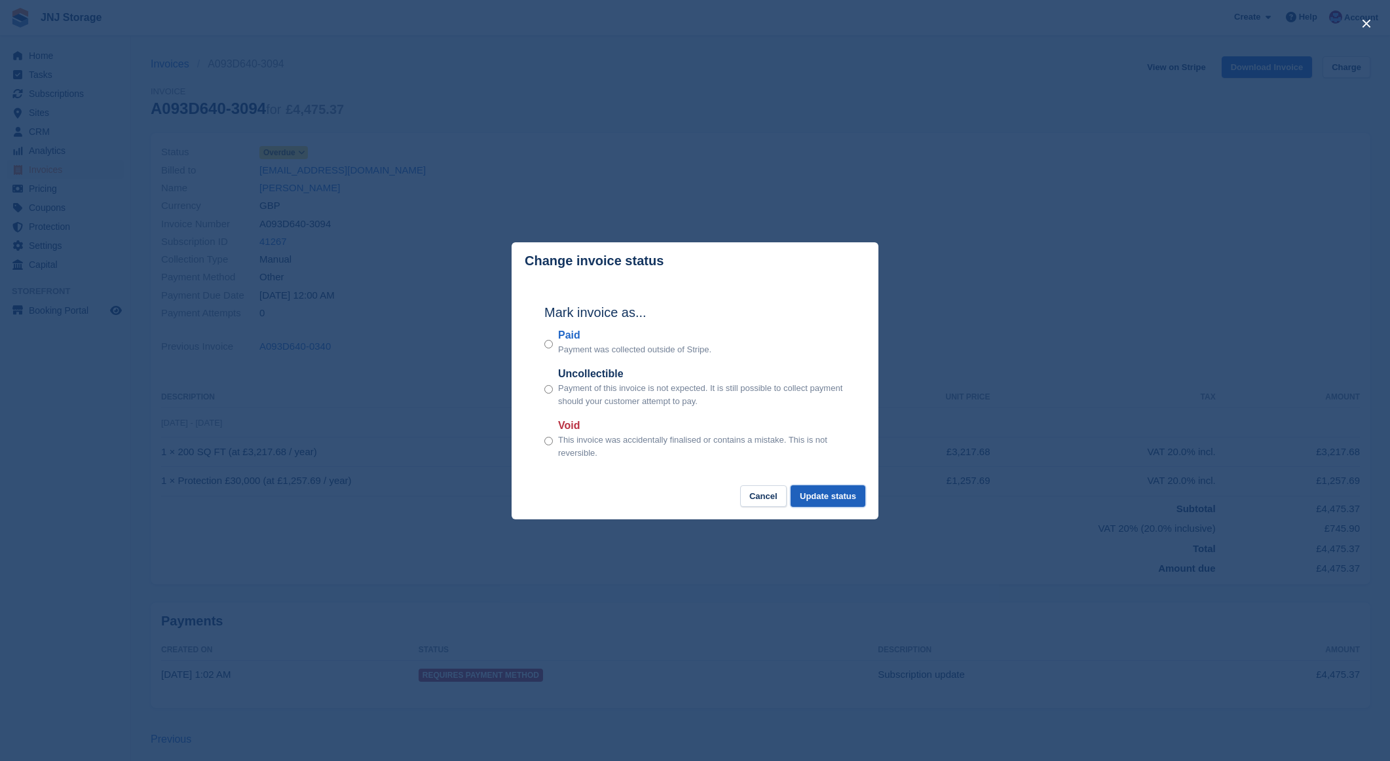
click at [837, 499] on button "Update status" at bounding box center [828, 497] width 75 height 22
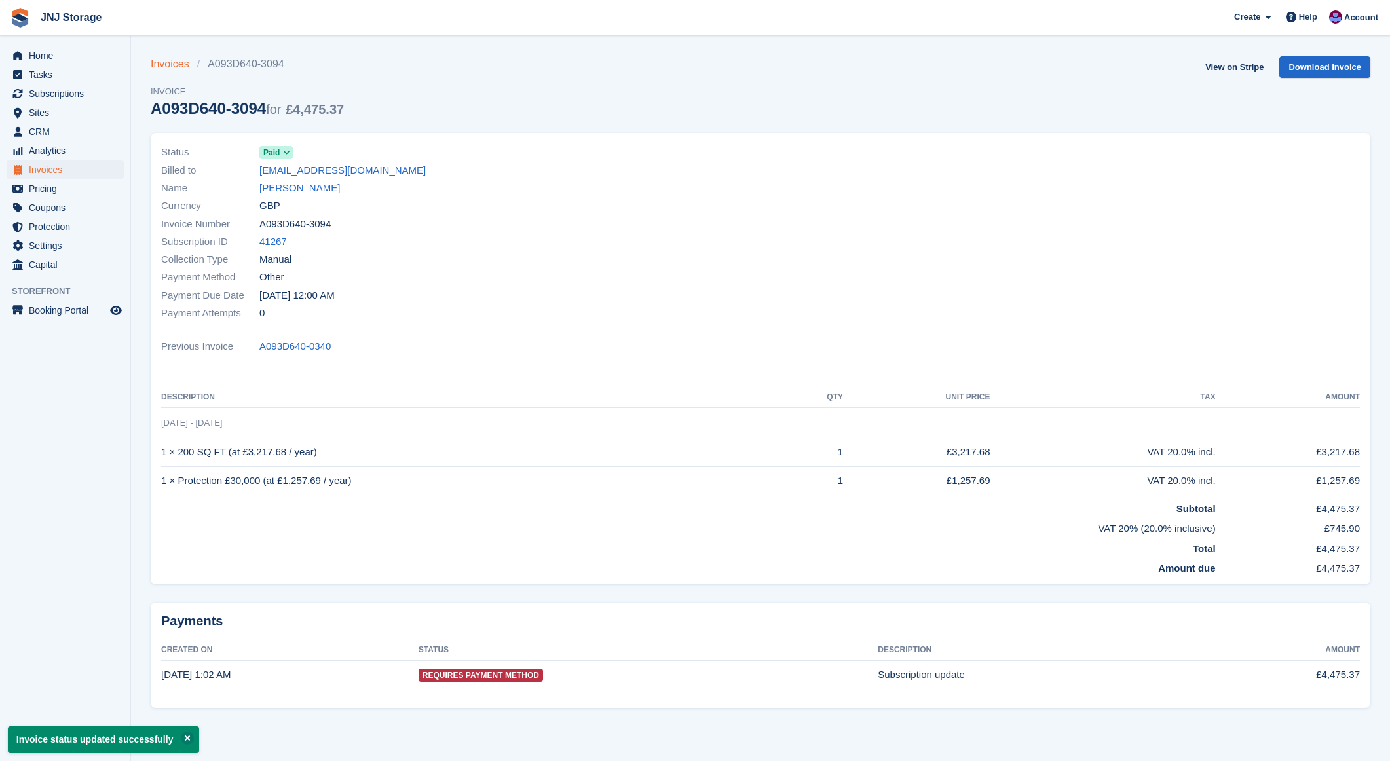
click at [166, 62] on link "Invoices" at bounding box center [174, 64] width 47 height 16
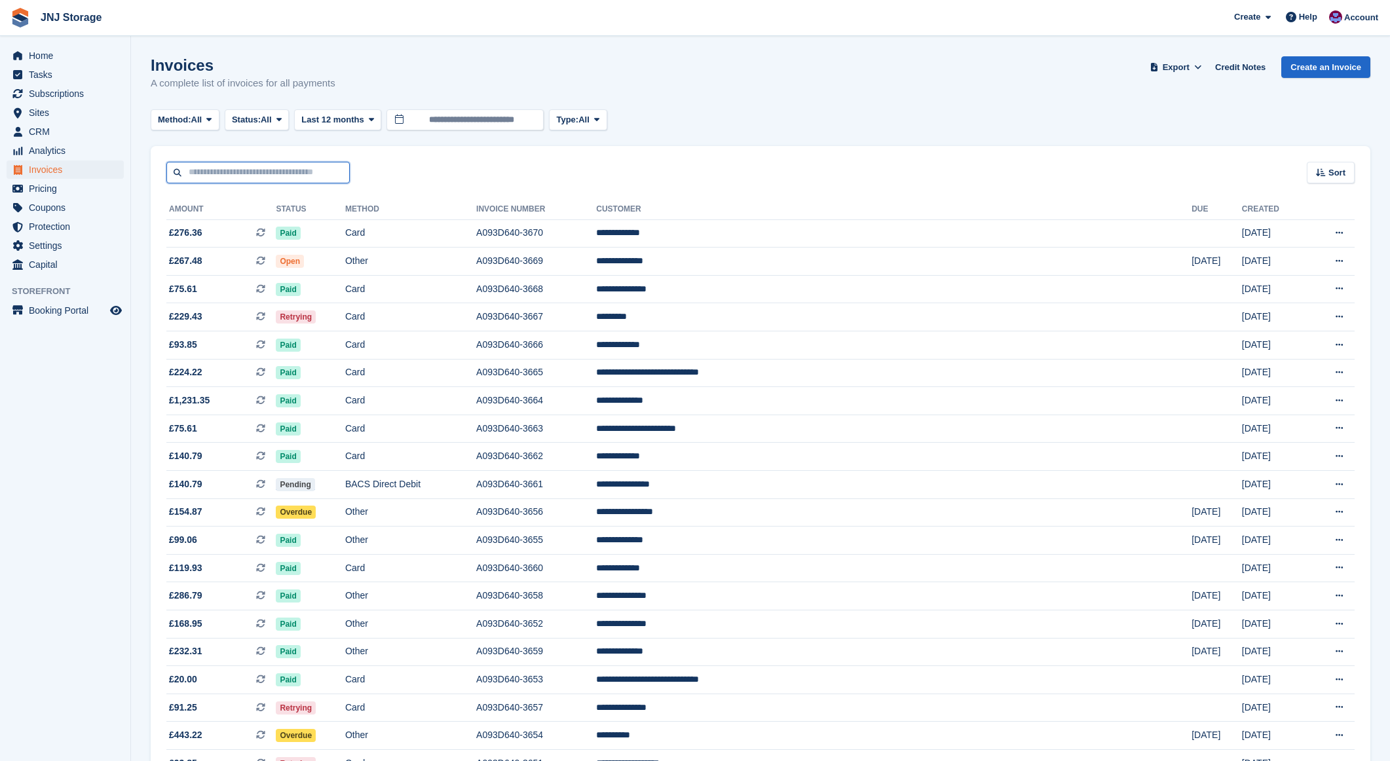
drag, startPoint x: 221, startPoint y: 171, endPoint x: 228, endPoint y: 171, distance: 7.2
click at [224, 171] on input "text" at bounding box center [257, 173] width 183 height 22
type input "********"
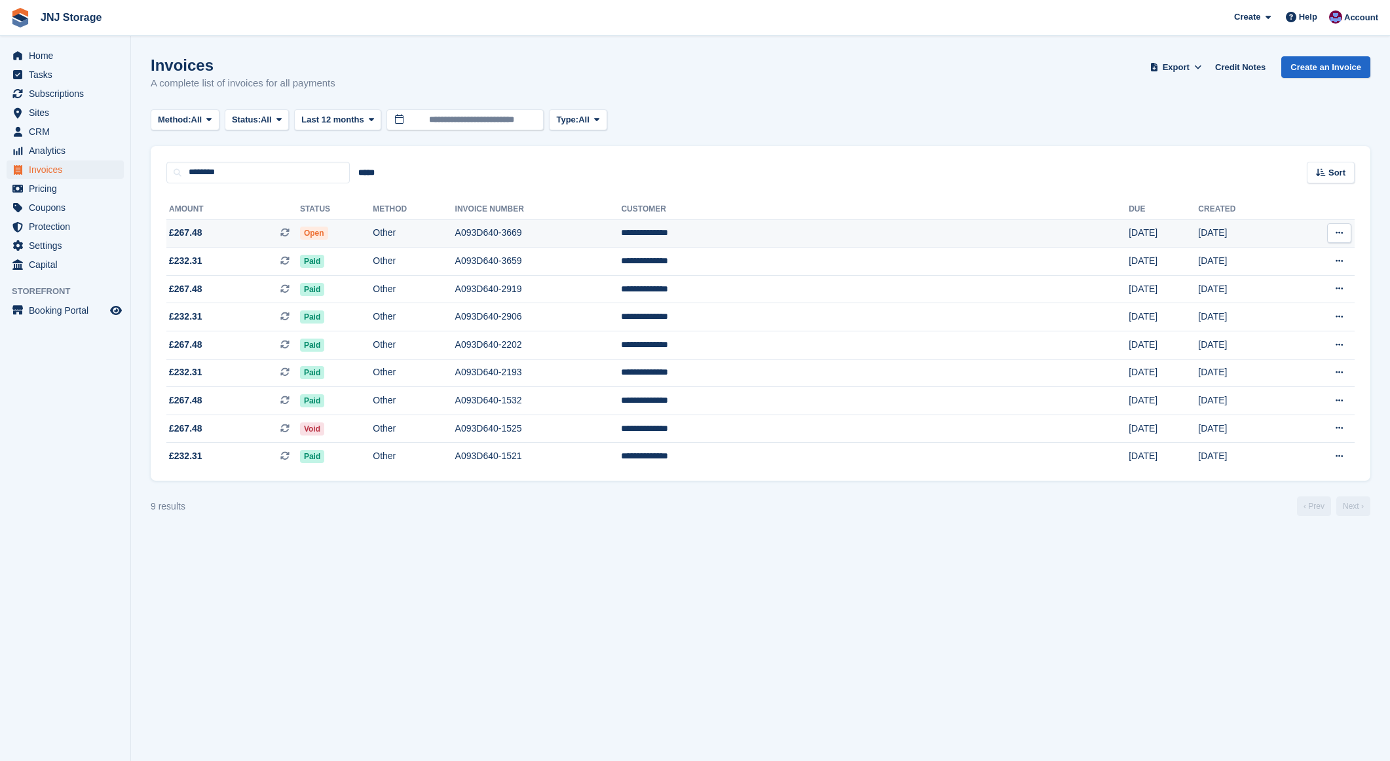
drag, startPoint x: 284, startPoint y: 229, endPoint x: 297, endPoint y: 222, distance: 14.1
click at [284, 229] on span "£267.48 This is a recurring subscription invoice." at bounding box center [233, 233] width 134 height 14
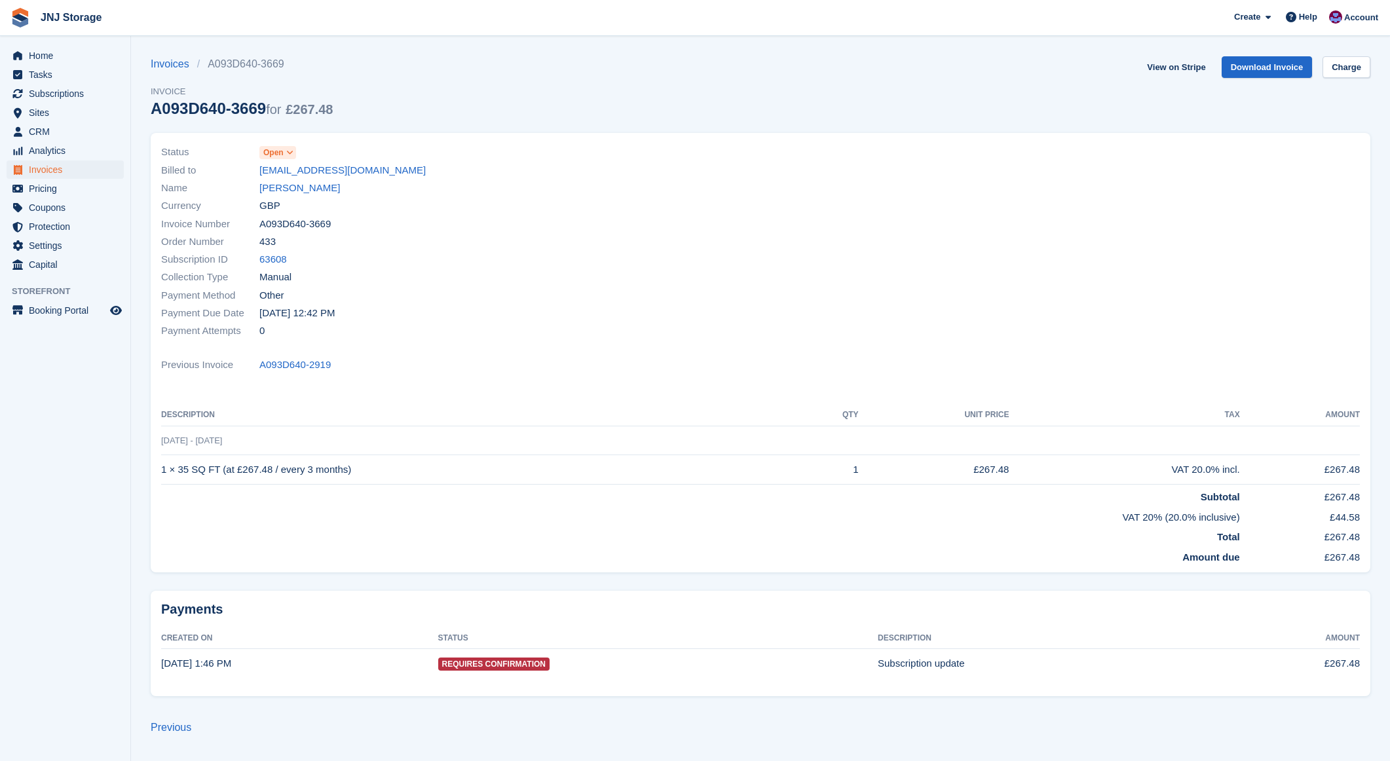
click at [286, 149] on span at bounding box center [290, 152] width 10 height 10
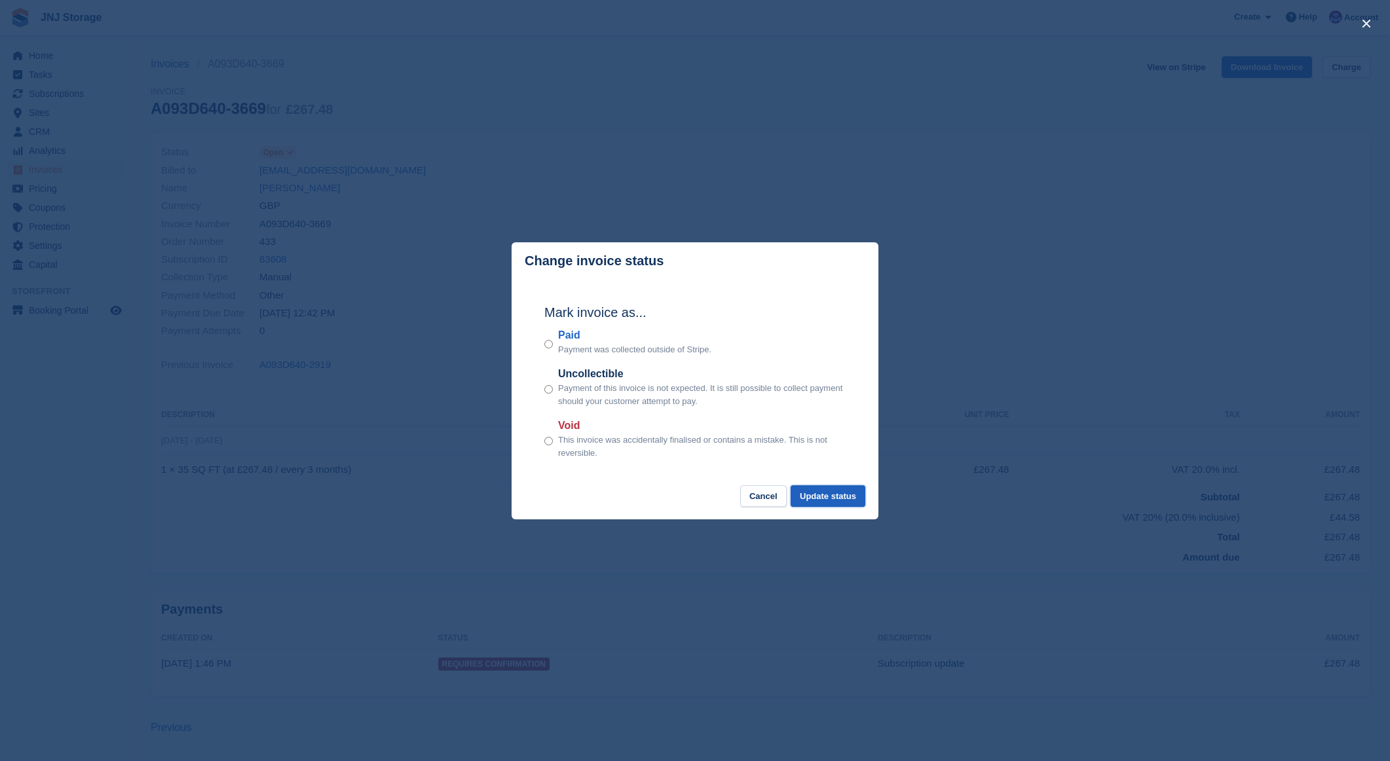
click at [819, 491] on button "Update status" at bounding box center [828, 497] width 75 height 22
